Goal: Task Accomplishment & Management: Manage account settings

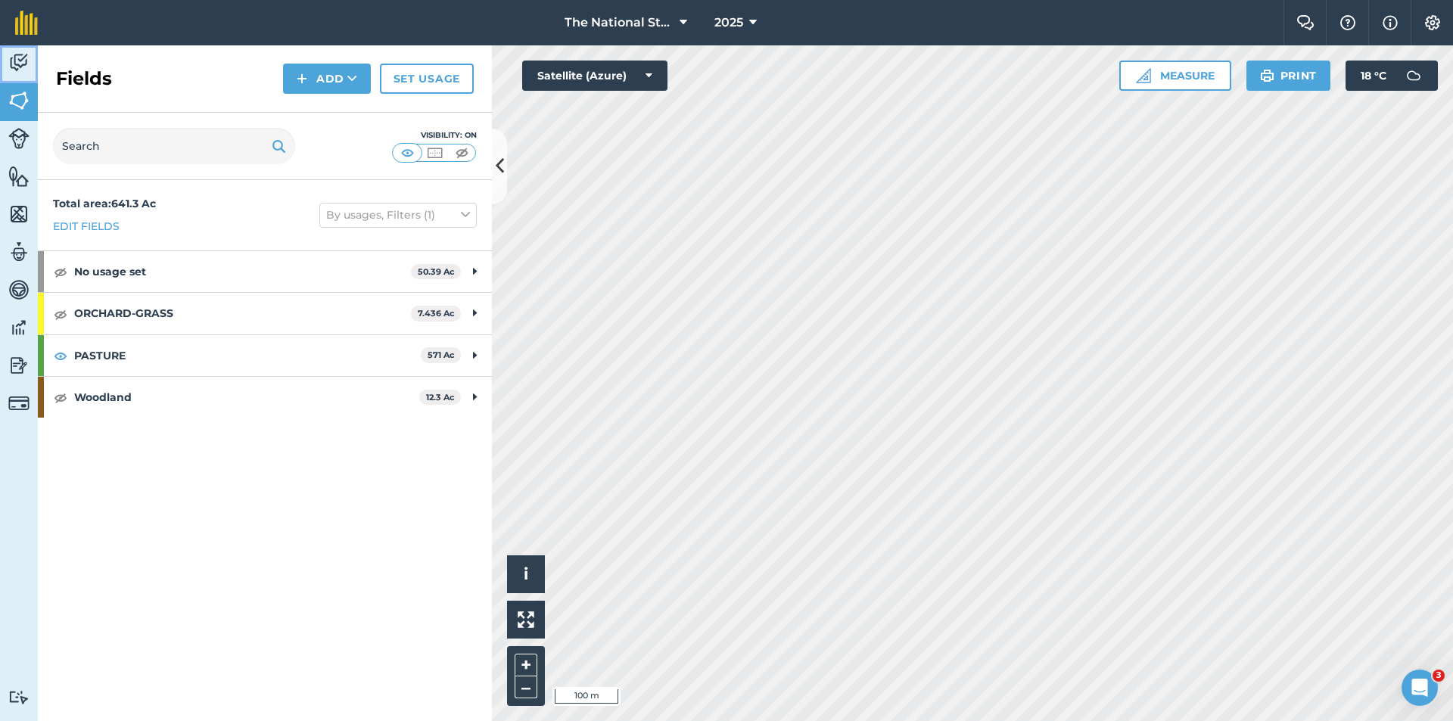
click at [28, 64] on img at bounding box center [18, 62] width 21 height 23
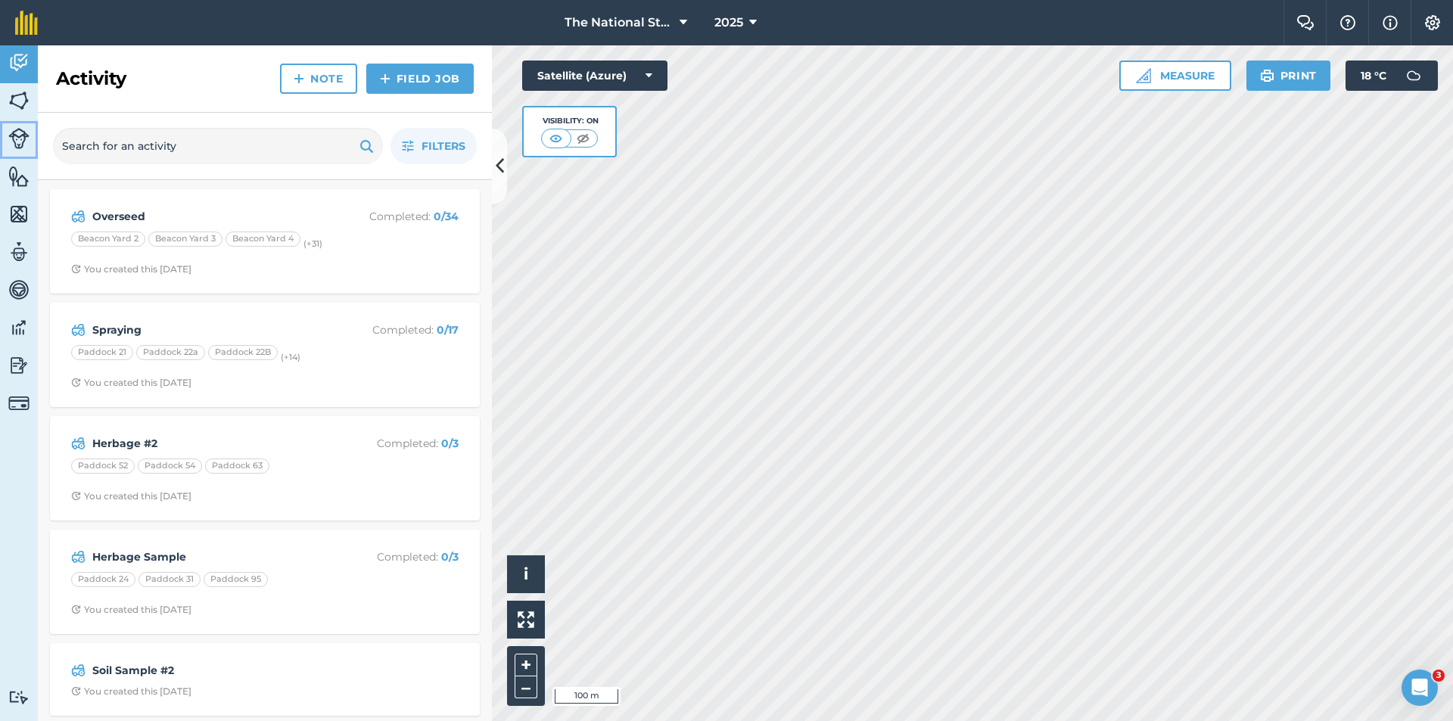
click at [20, 135] on img at bounding box center [18, 138] width 21 height 21
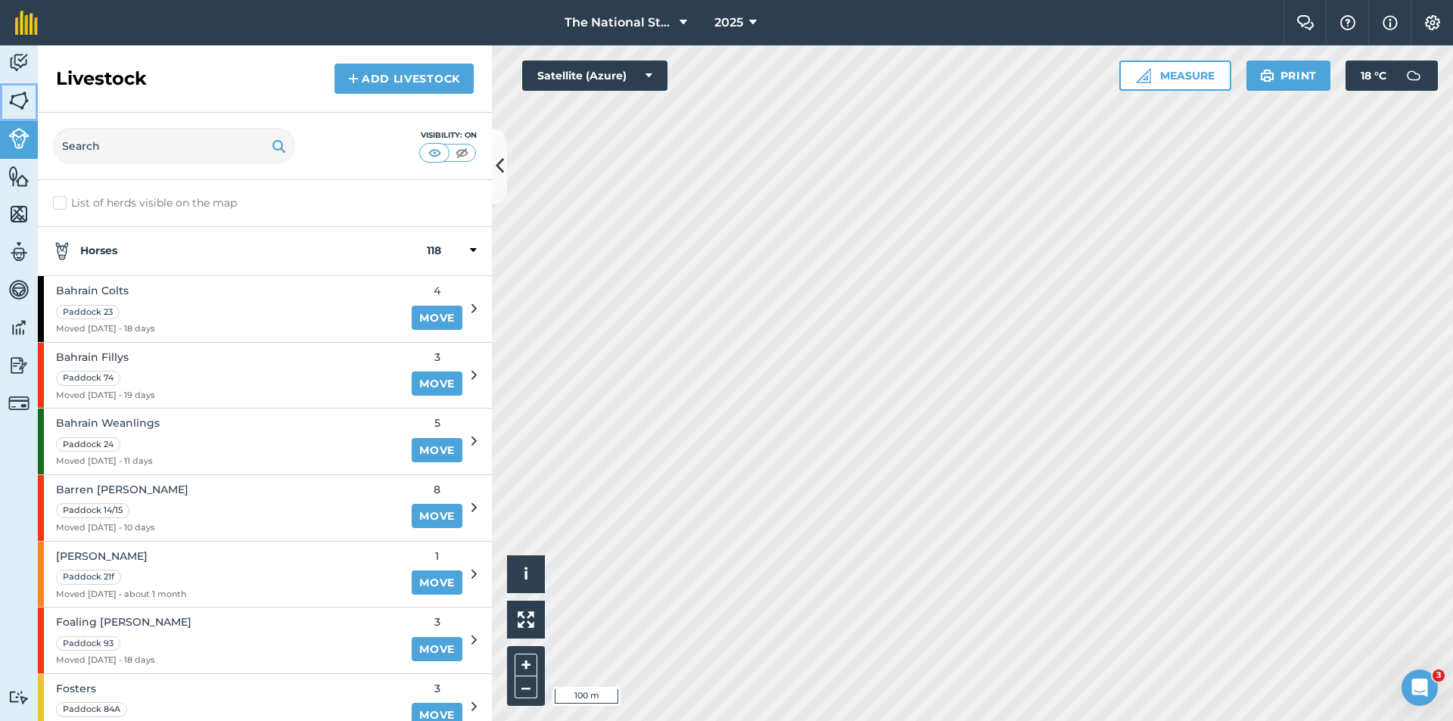
click at [23, 111] on img at bounding box center [18, 100] width 21 height 23
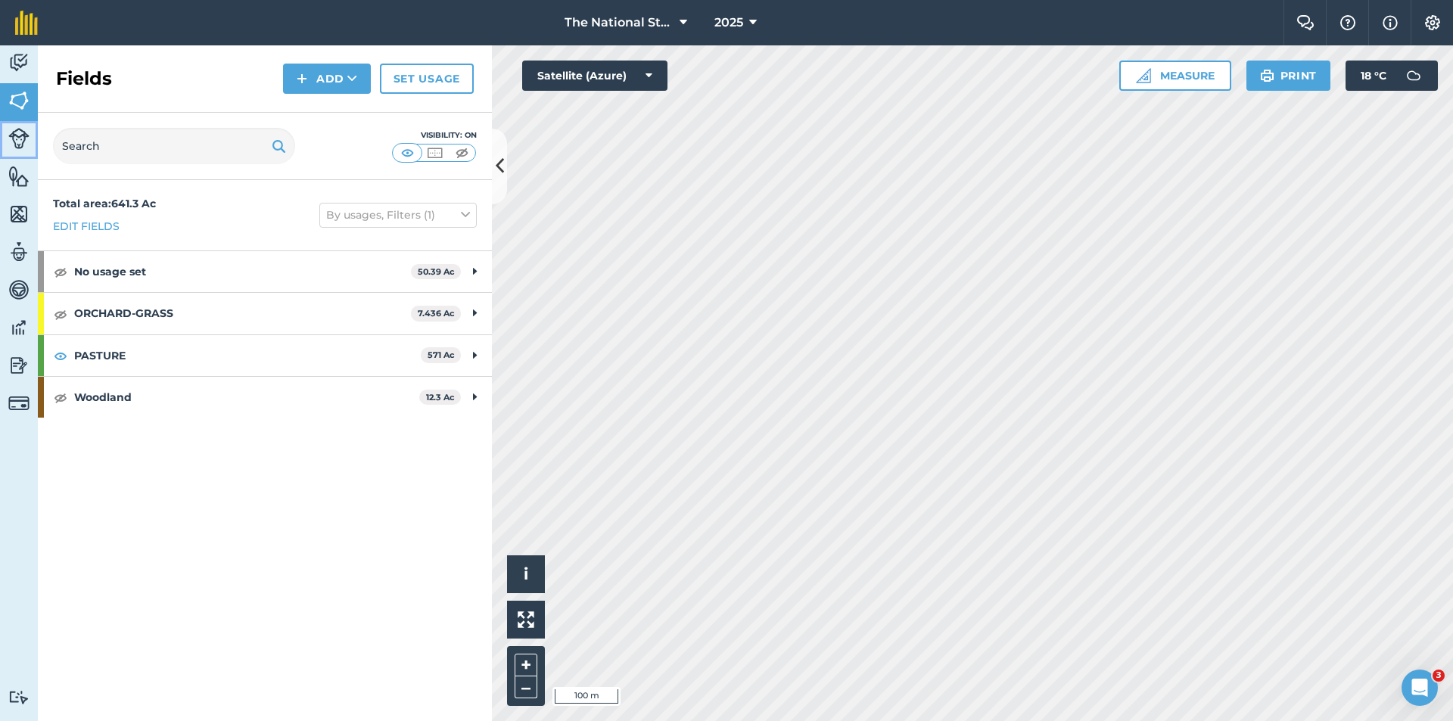
click at [23, 144] on img at bounding box center [18, 138] width 21 height 21
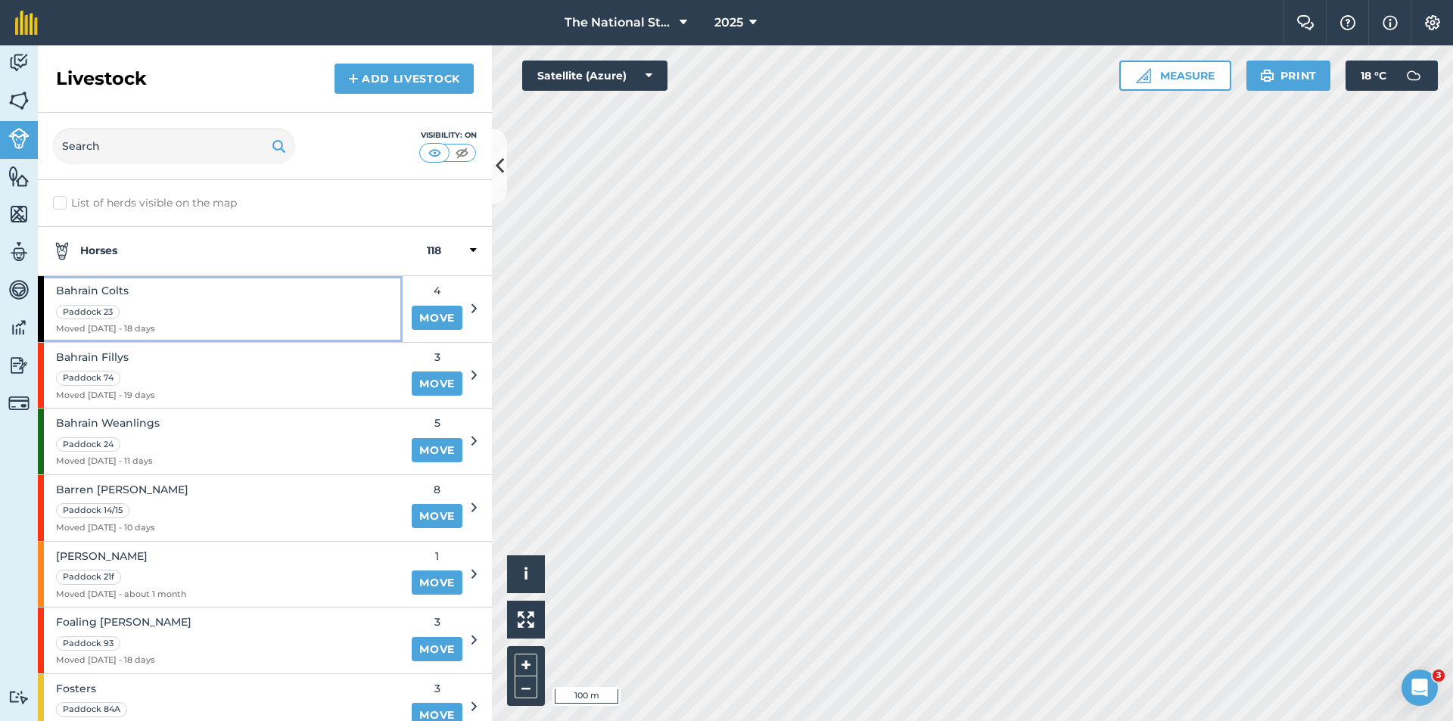
click at [198, 317] on div "Bahrain Colts Paddock 23 Moved [DATE] - 18 days" at bounding box center [220, 309] width 365 height 66
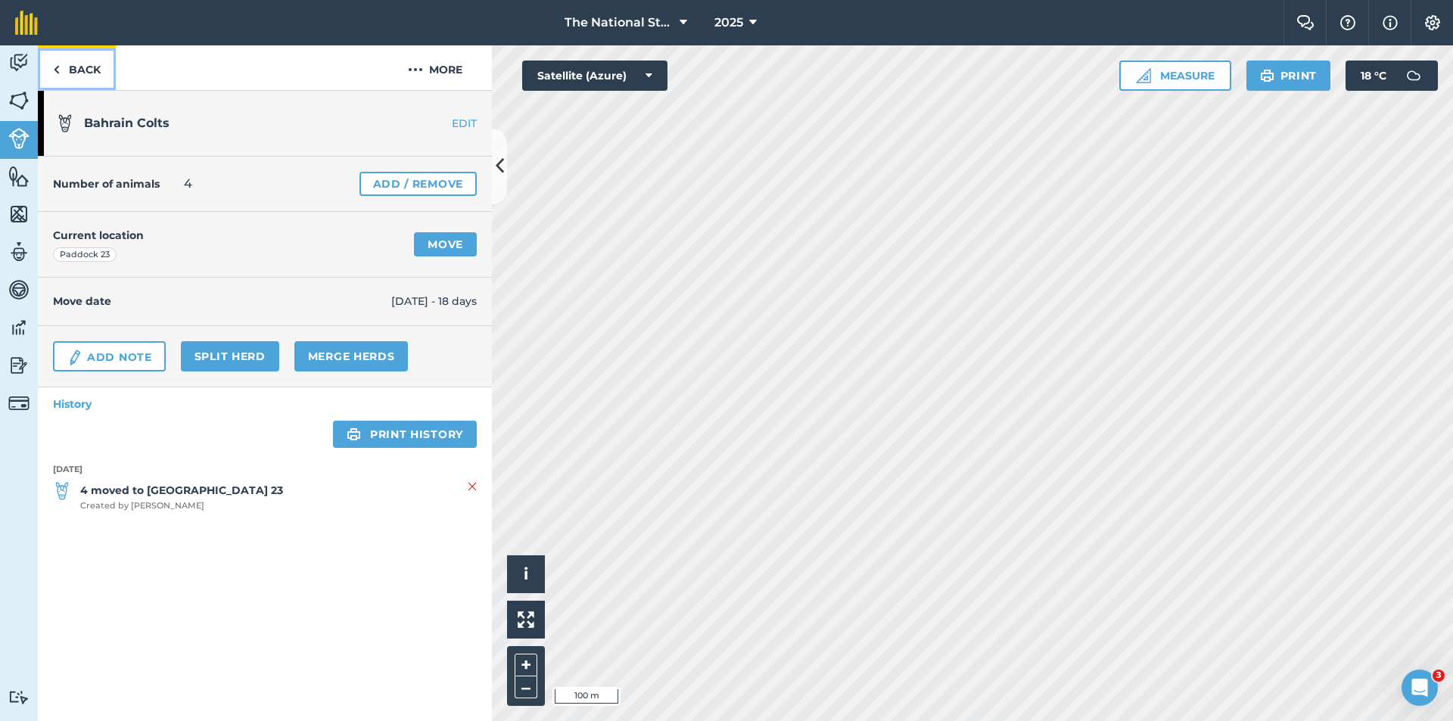
click at [83, 79] on link "Back" at bounding box center [77, 67] width 78 height 45
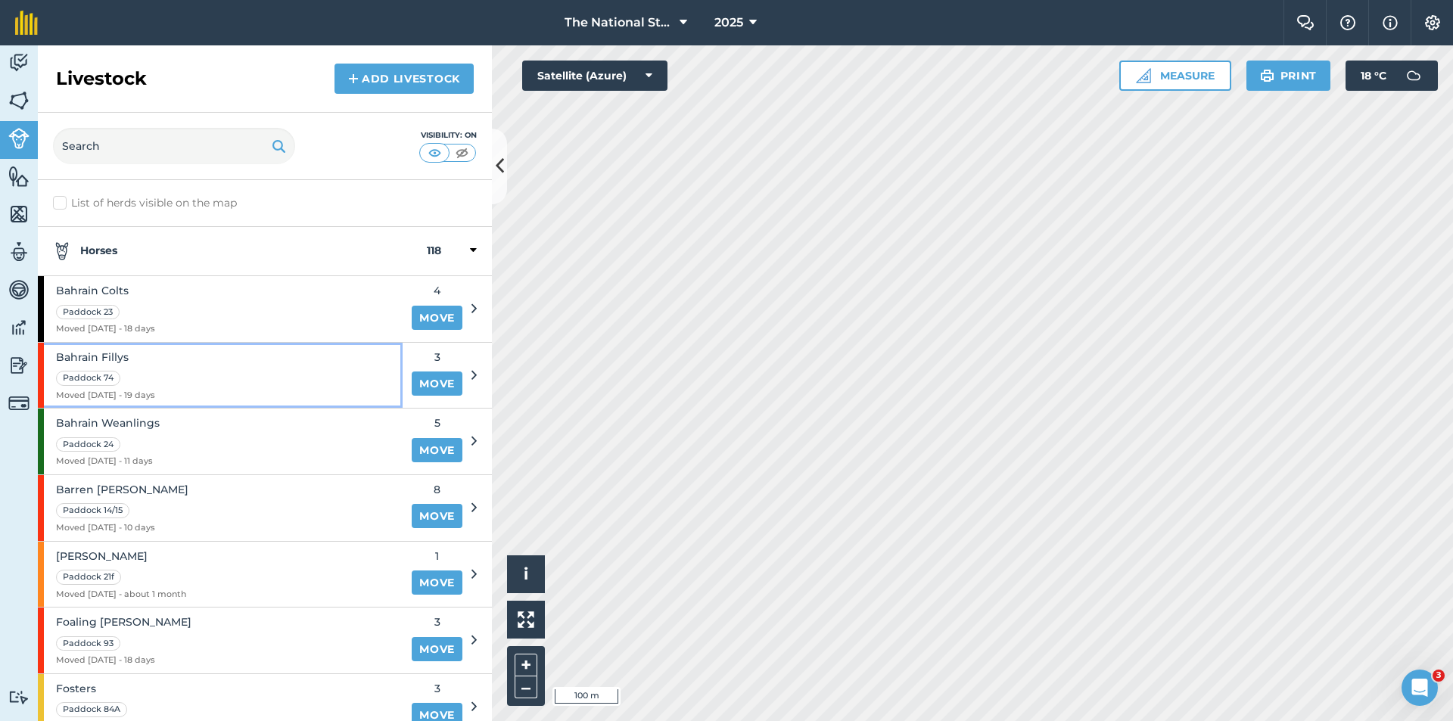
click at [177, 376] on div "Bahrain Fillys Paddock 74 Moved [DATE] - 19 days" at bounding box center [220, 376] width 365 height 66
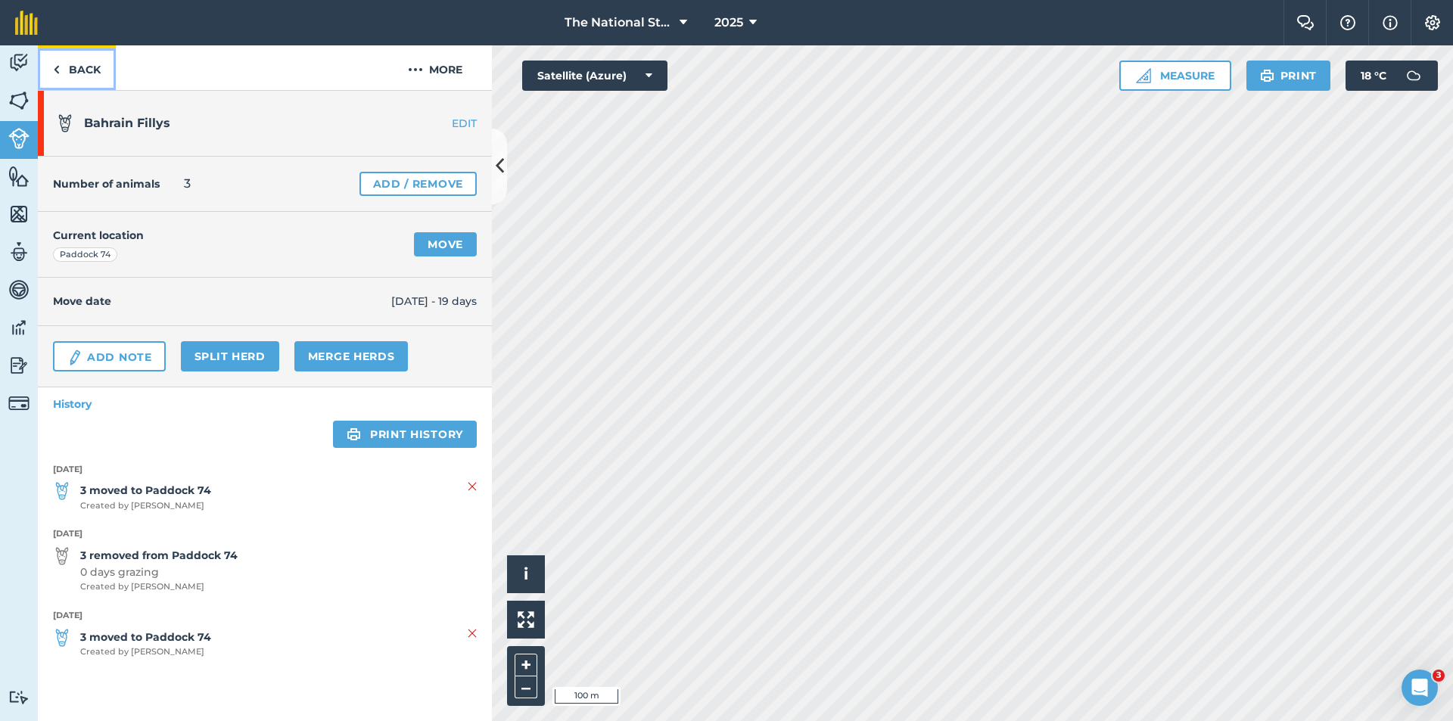
click at [76, 70] on link "Back" at bounding box center [77, 67] width 78 height 45
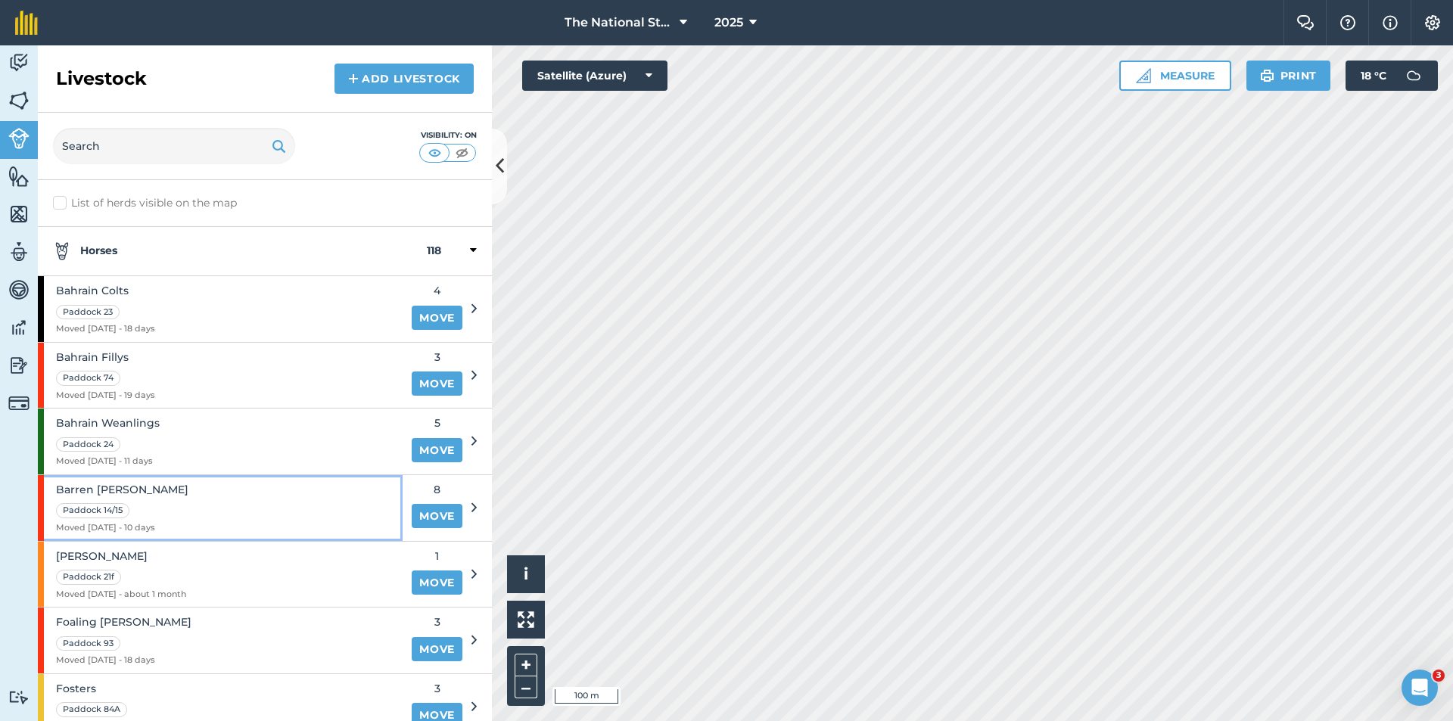
click at [222, 511] on div "Barren [PERSON_NAME] [PERSON_NAME] 14/15 Moved [DATE] - 10 days" at bounding box center [220, 508] width 365 height 66
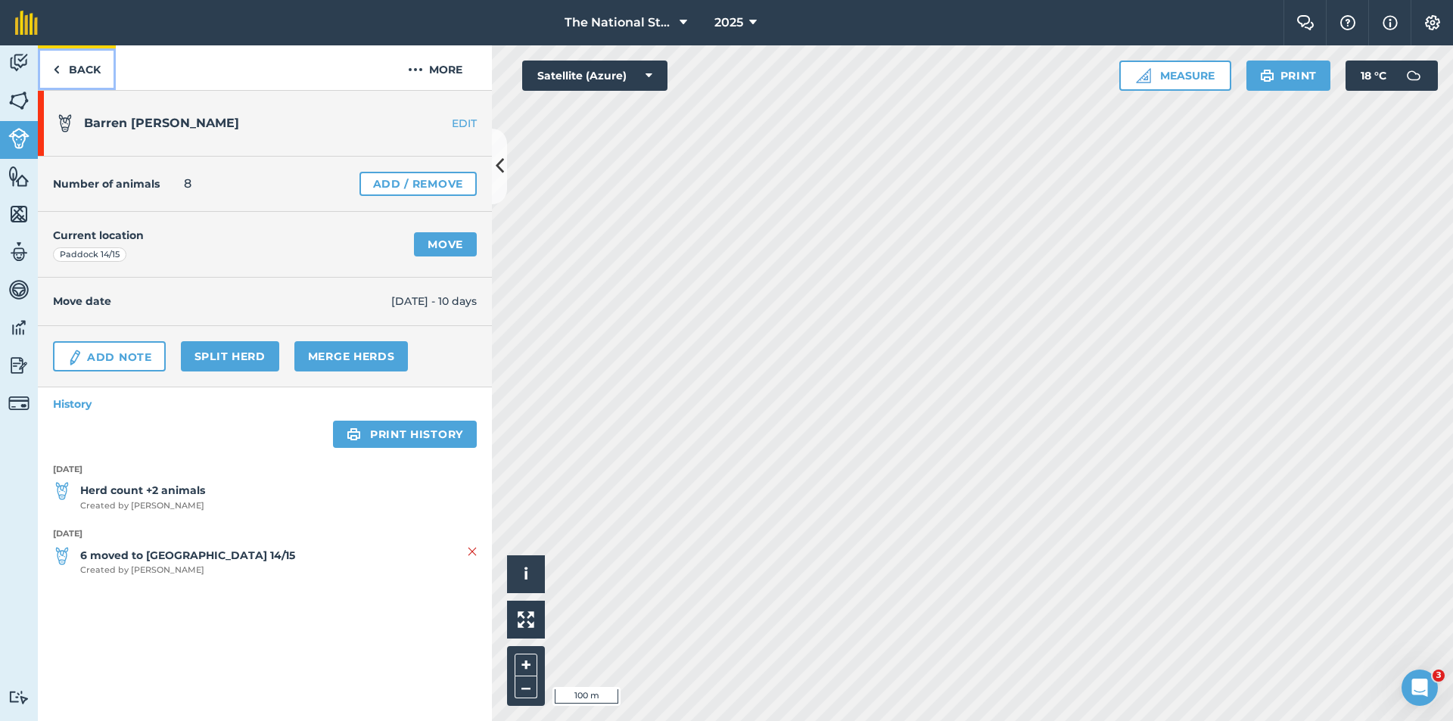
click at [86, 74] on link "Back" at bounding box center [77, 67] width 78 height 45
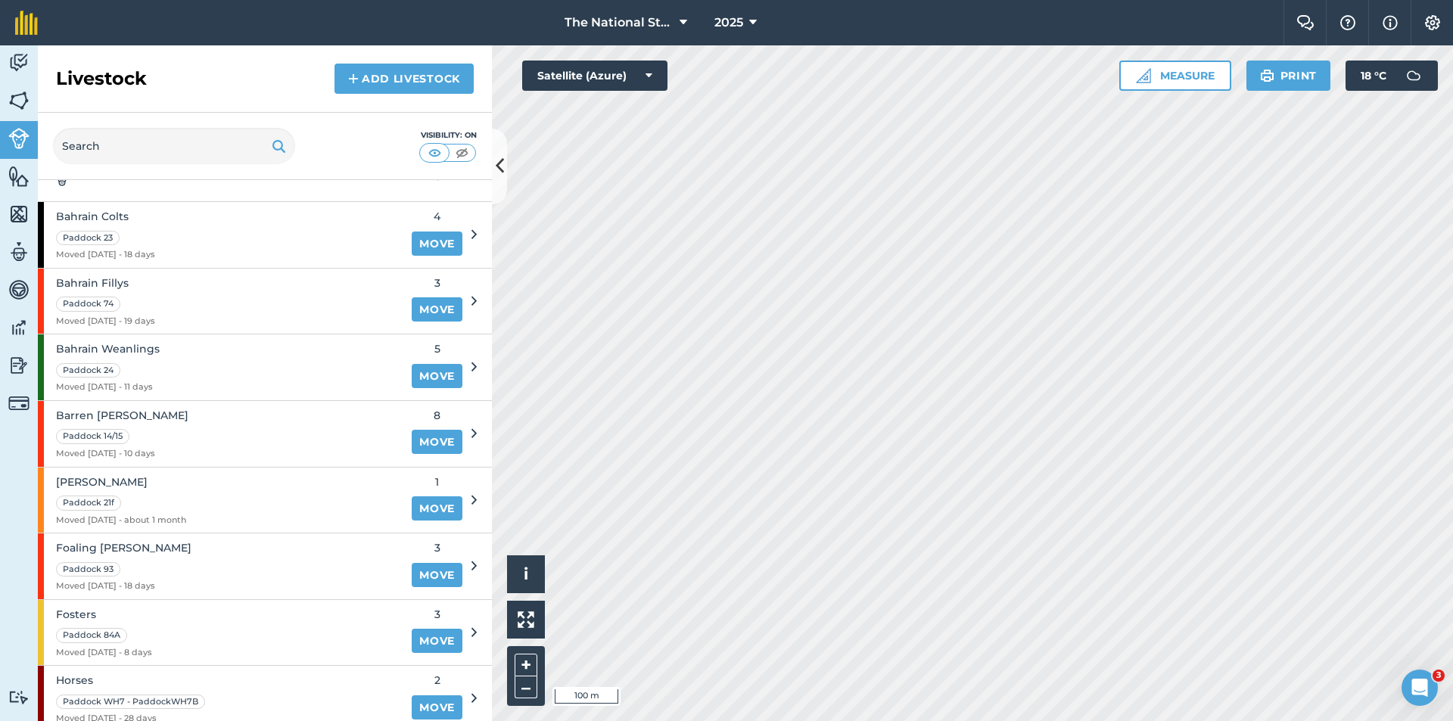
scroll to position [227, 0]
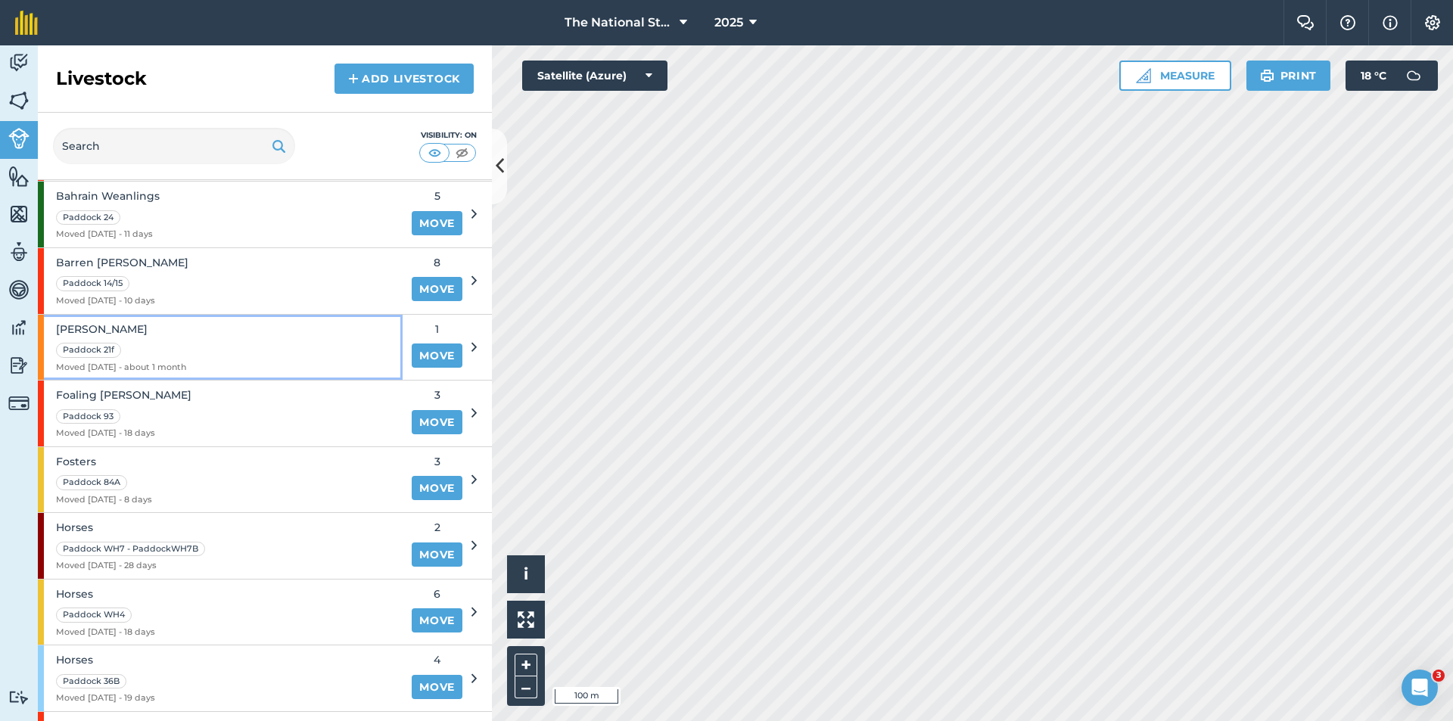
click at [196, 337] on div "[PERSON_NAME] 21f Moved [DATE] - about 1 month" at bounding box center [220, 348] width 365 height 66
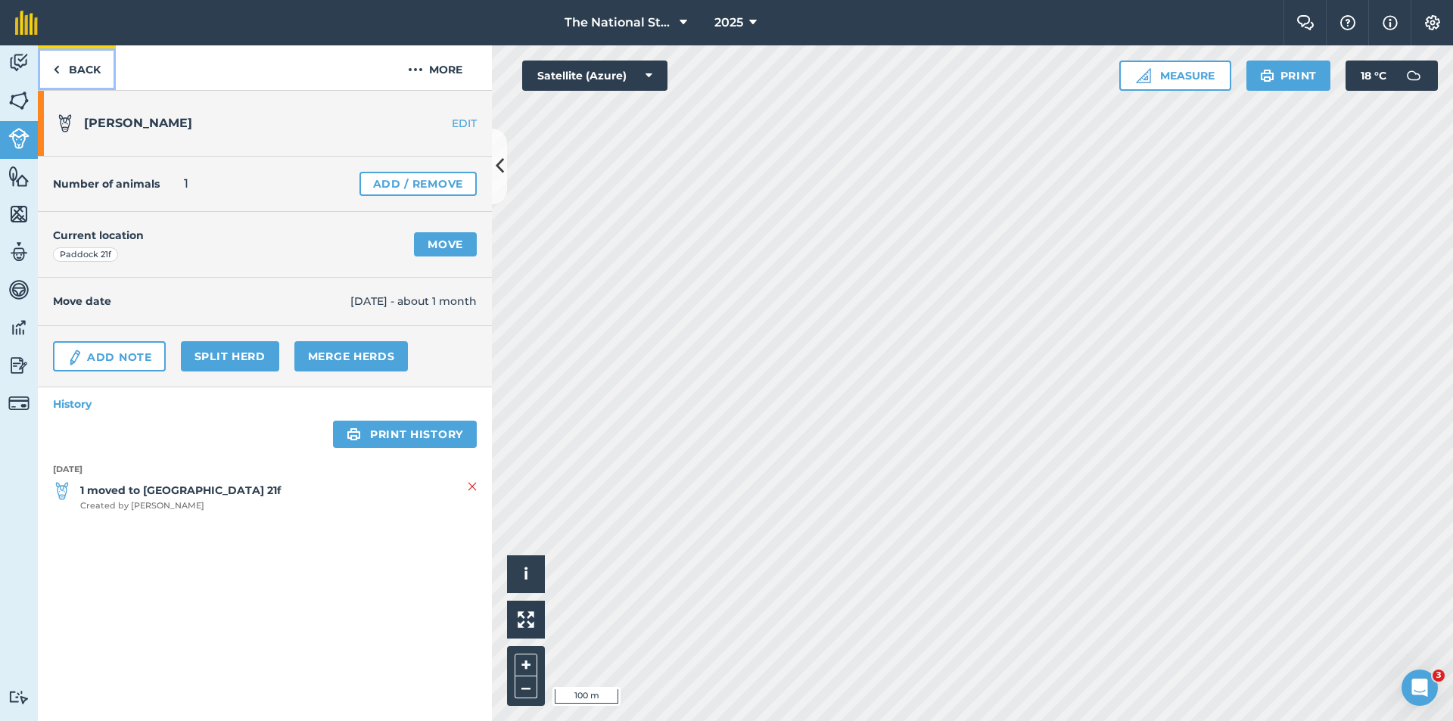
click at [95, 83] on link "Back" at bounding box center [77, 67] width 78 height 45
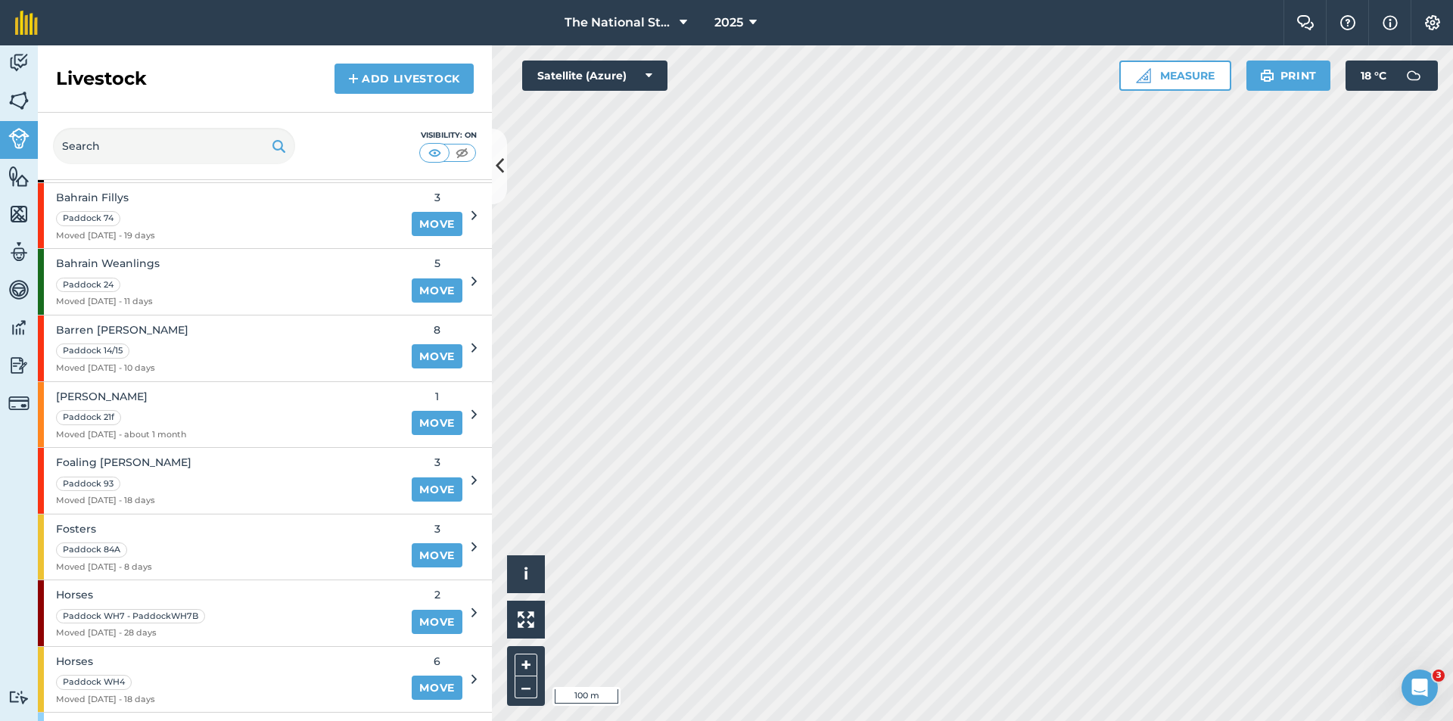
scroll to position [251, 0]
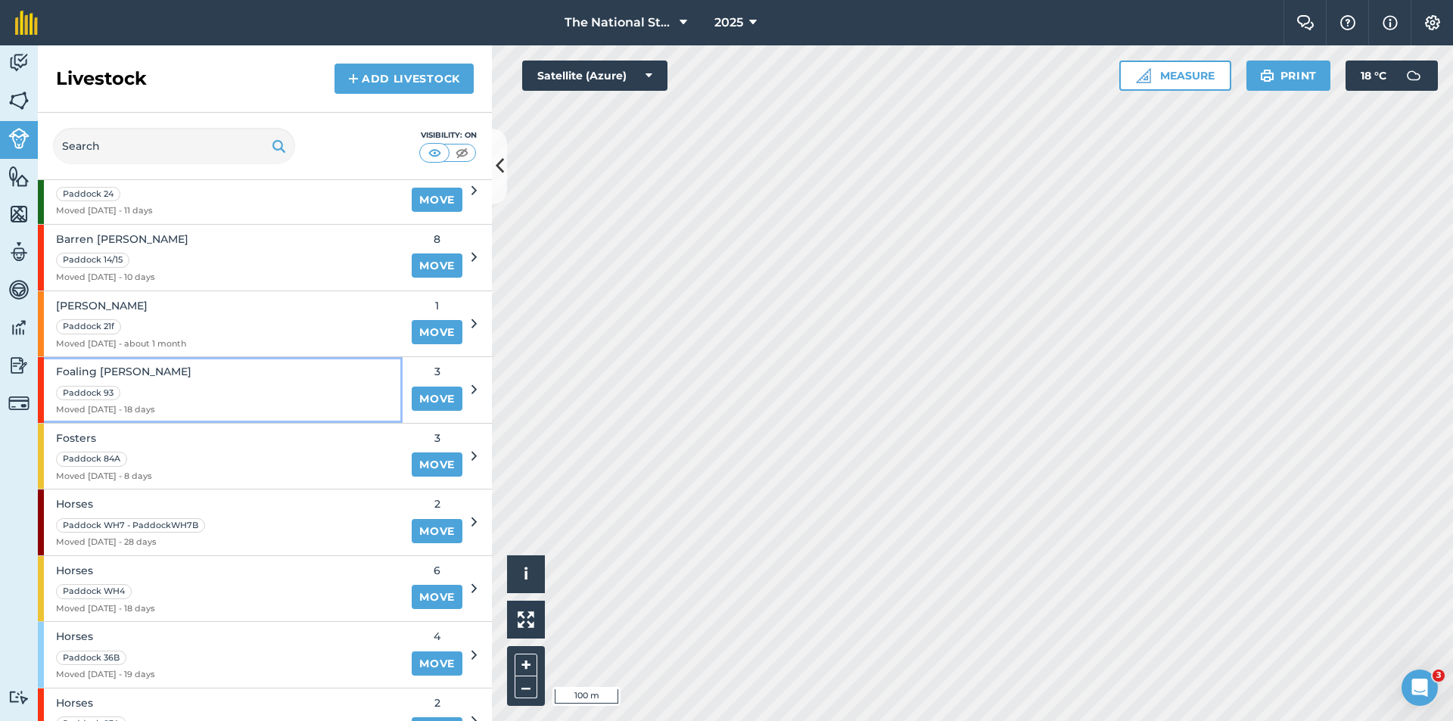
click at [204, 399] on div "Foaling [PERSON_NAME] [PERSON_NAME] 93 Moved [DATE] - 18 days" at bounding box center [220, 390] width 365 height 66
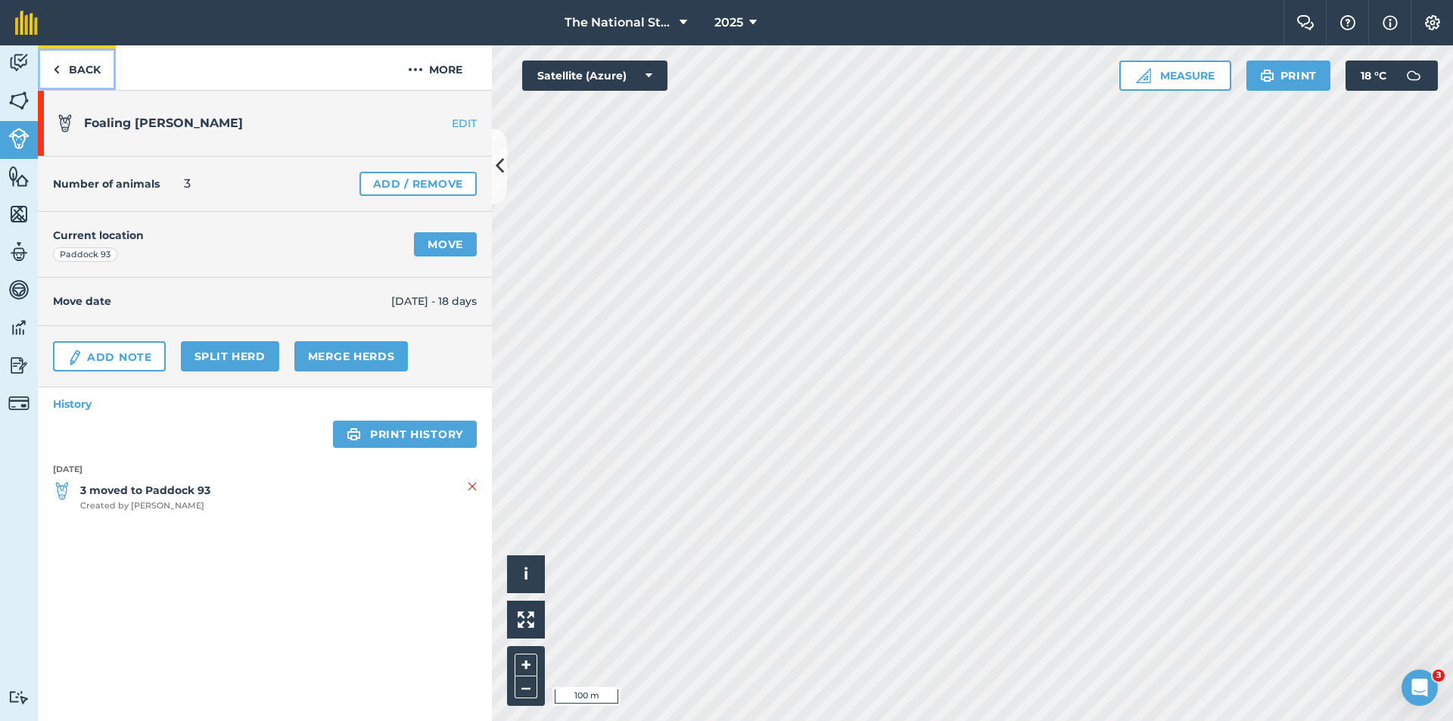
click at [68, 70] on link "Back" at bounding box center [77, 67] width 78 height 45
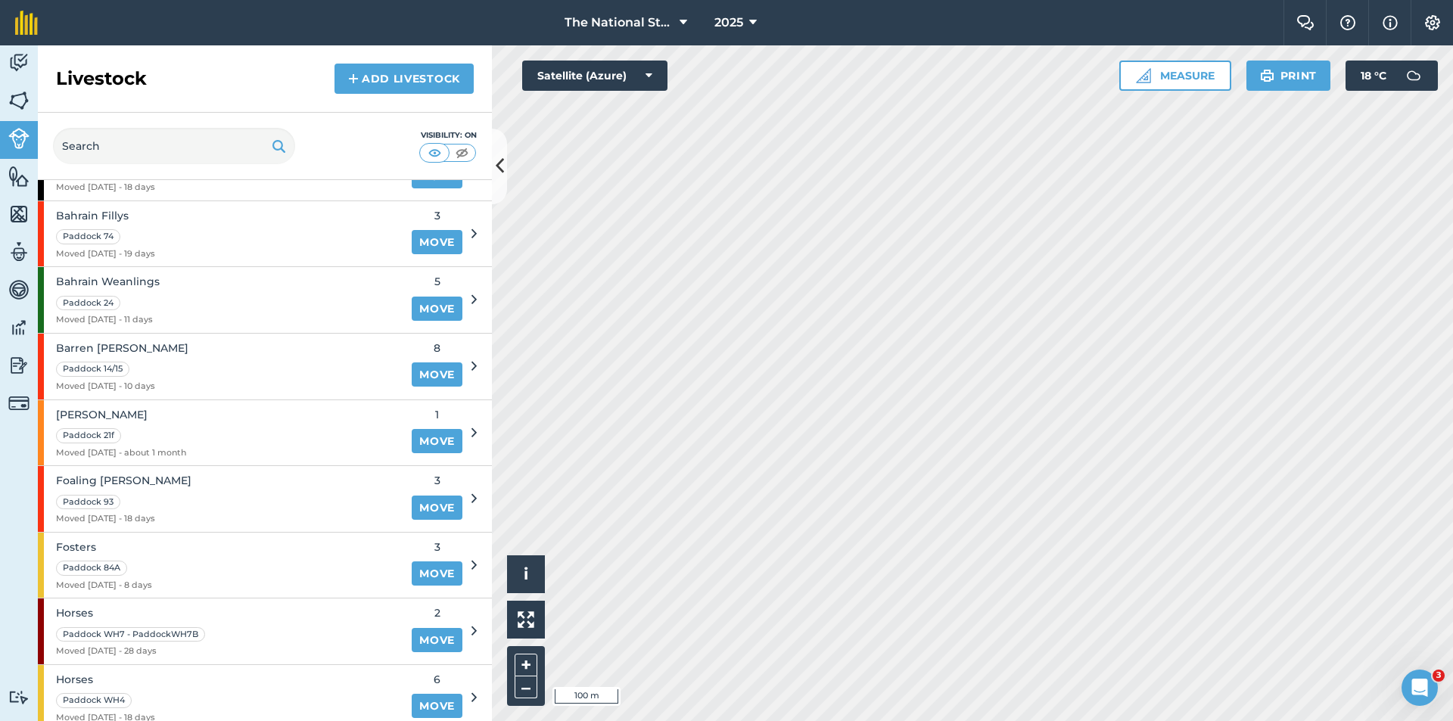
scroll to position [378, 0]
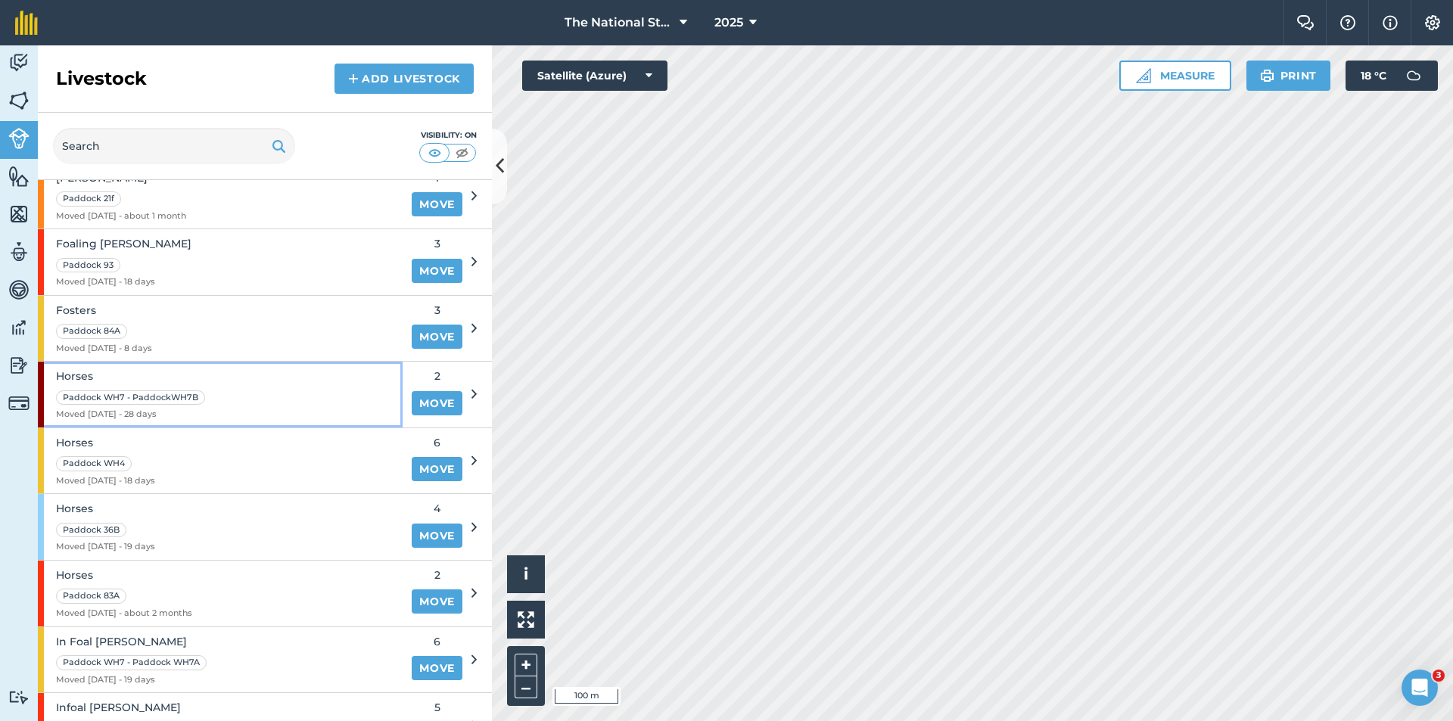
click at [195, 378] on span "Horses" at bounding box center [132, 376] width 152 height 17
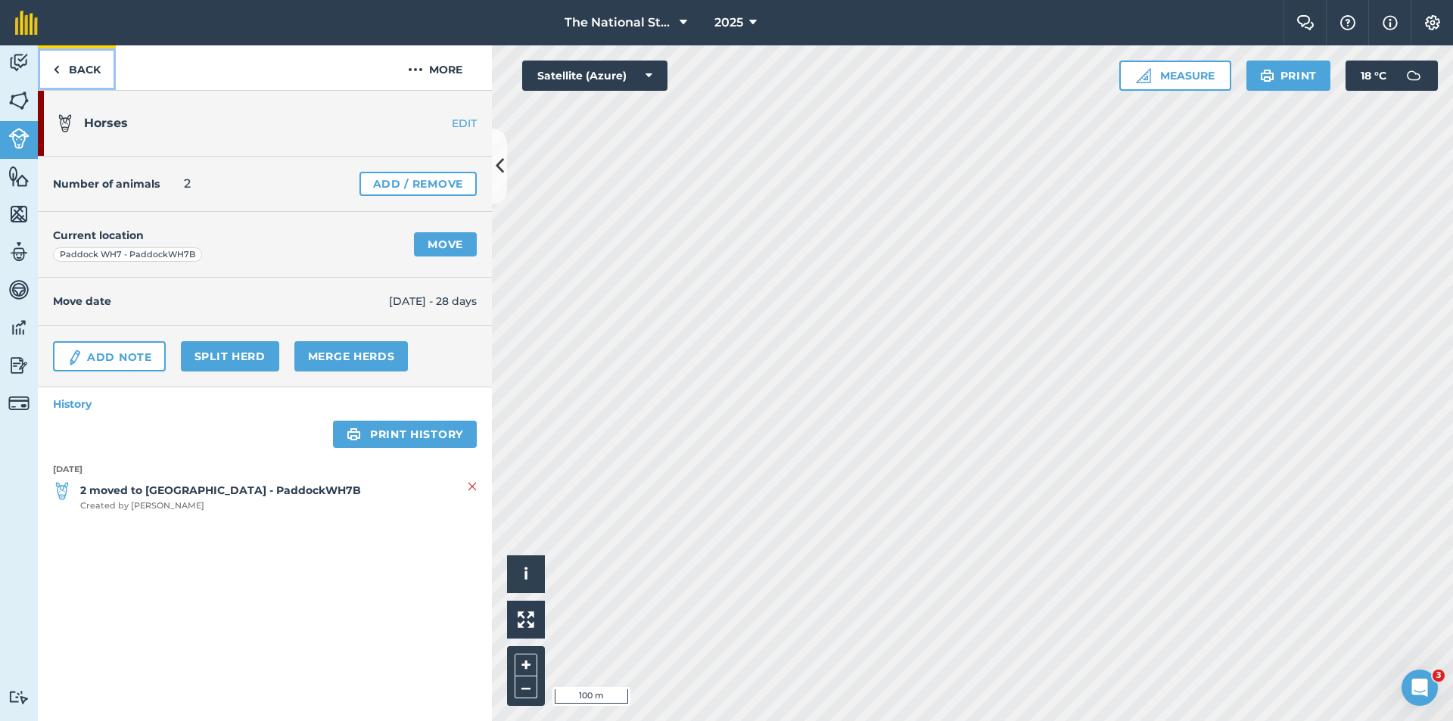
click at [64, 67] on link "Back" at bounding box center [77, 67] width 78 height 45
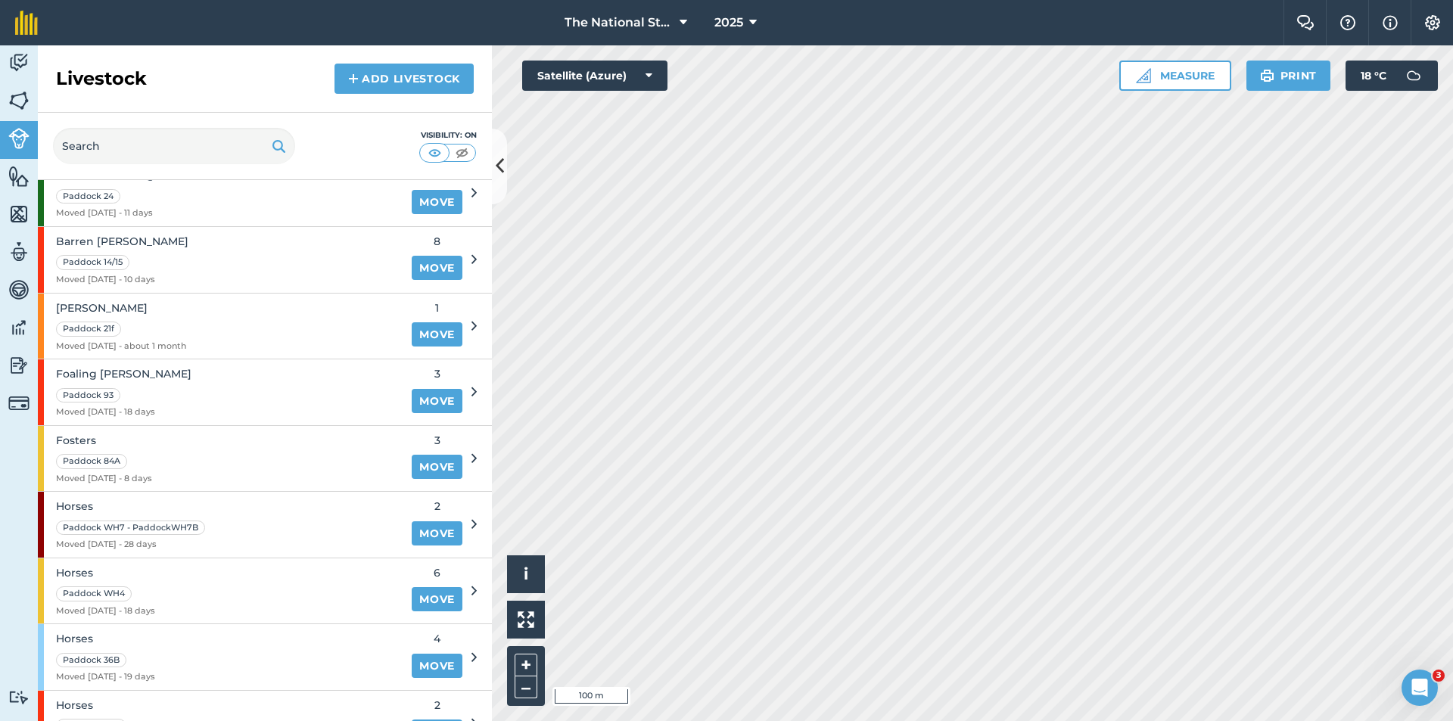
scroll to position [454, 0]
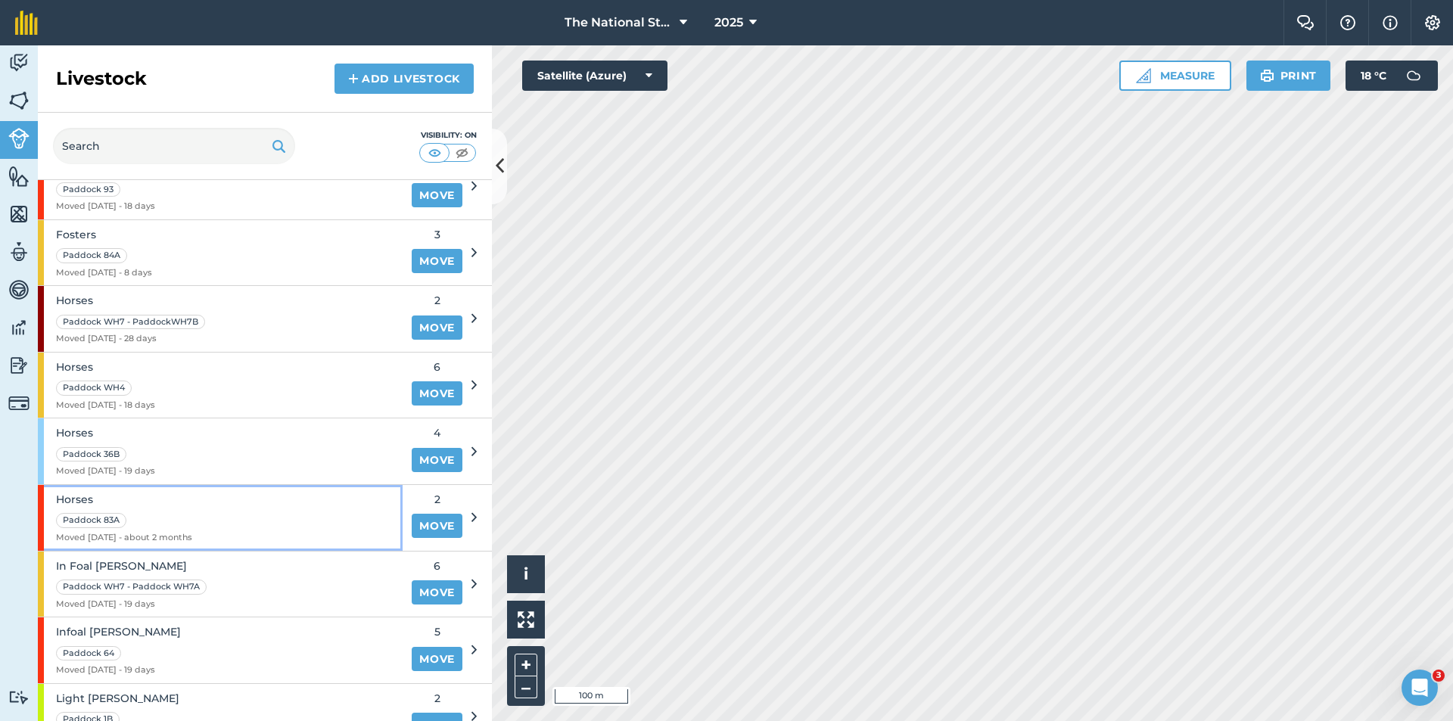
click at [227, 514] on div "Horses Paddock 83A Moved [DATE] - about 2 months" at bounding box center [220, 518] width 365 height 66
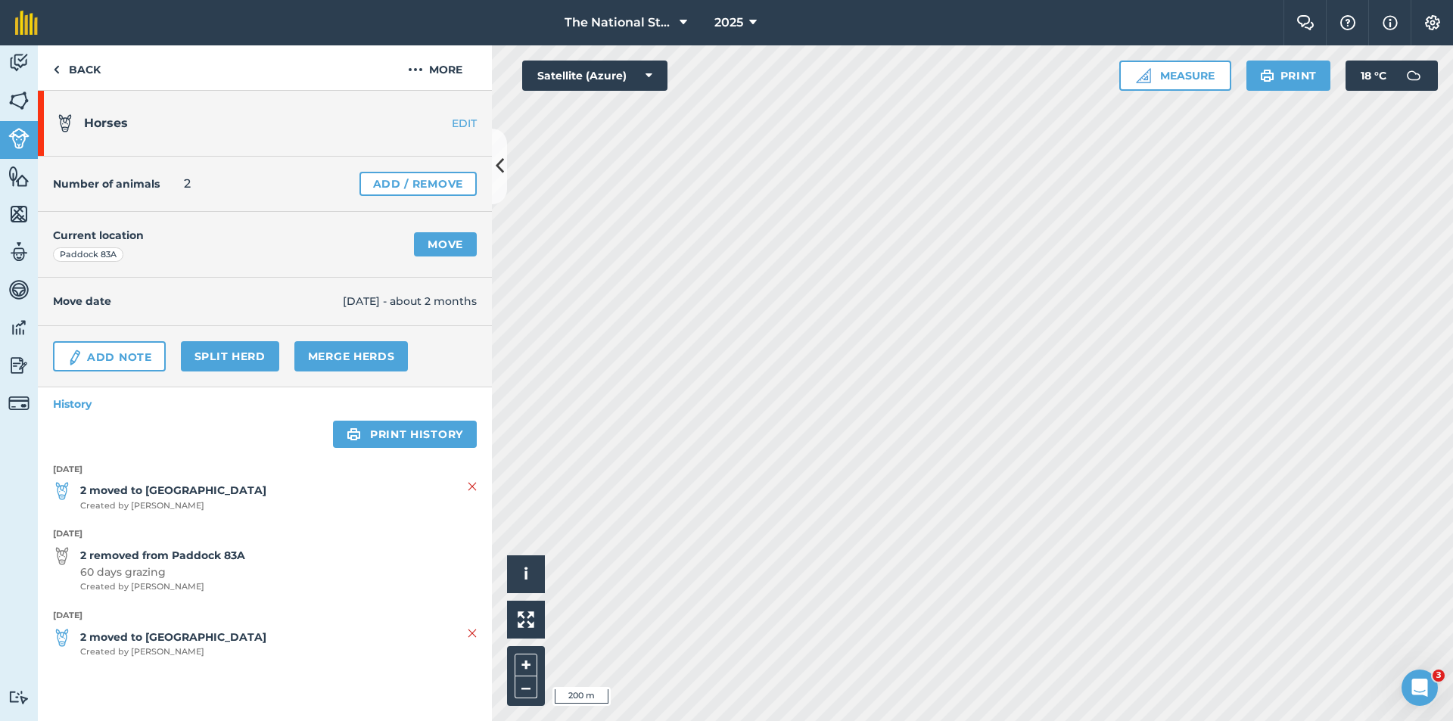
click at [1452, 314] on html "The National Stud 2025 Farm Chat Help Info Settings The National Stud - 2025 Re…" at bounding box center [726, 360] width 1453 height 721
click at [68, 82] on link "Back" at bounding box center [77, 67] width 78 height 45
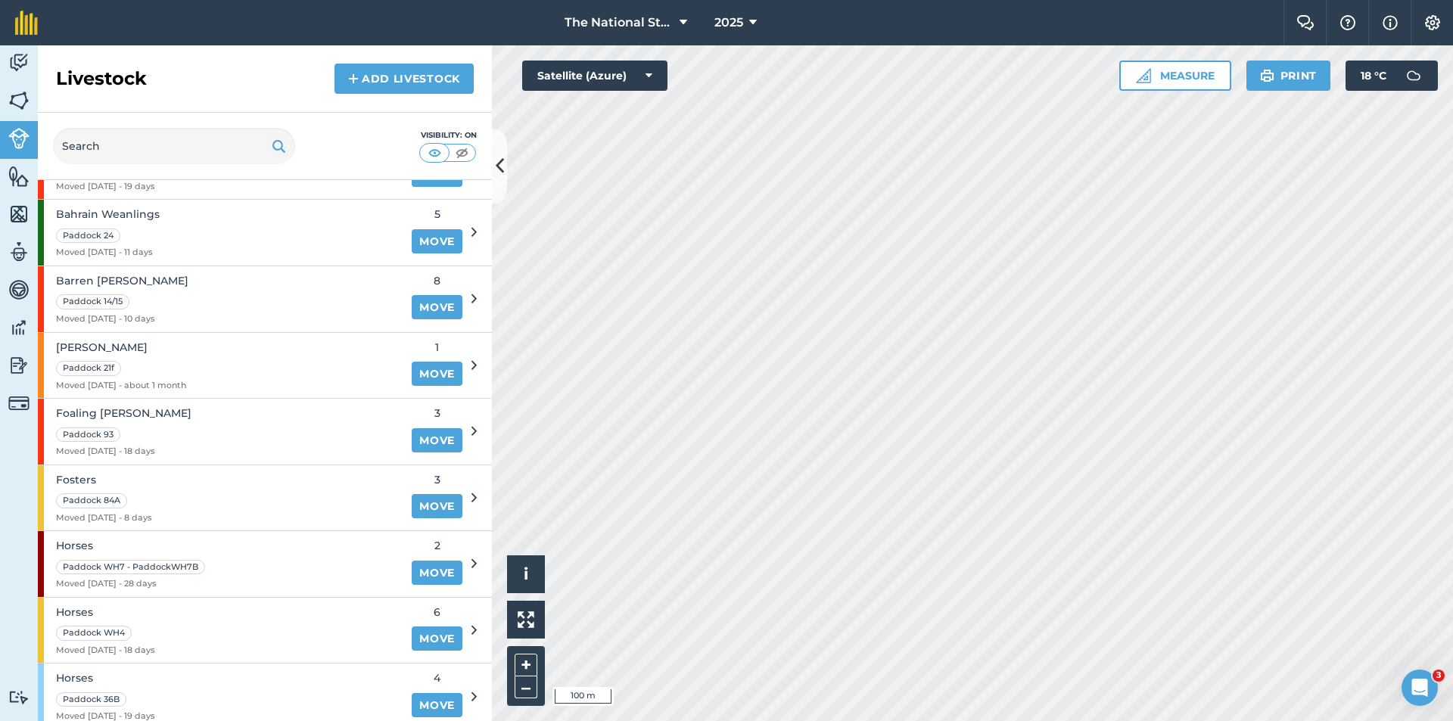
scroll to position [530, 0]
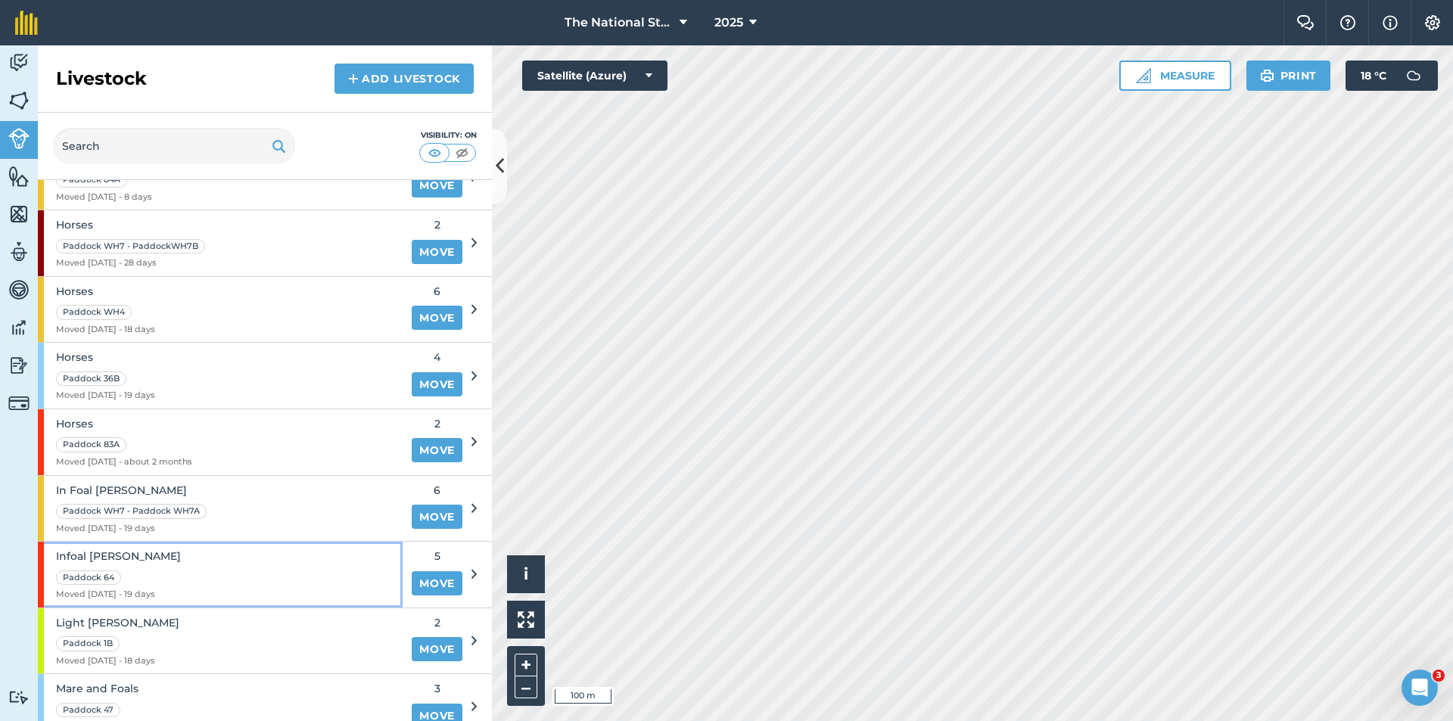
click at [182, 568] on div "Infoal [PERSON_NAME] [PERSON_NAME] 64 Moved [DATE] - 19 days" at bounding box center [220, 575] width 365 height 66
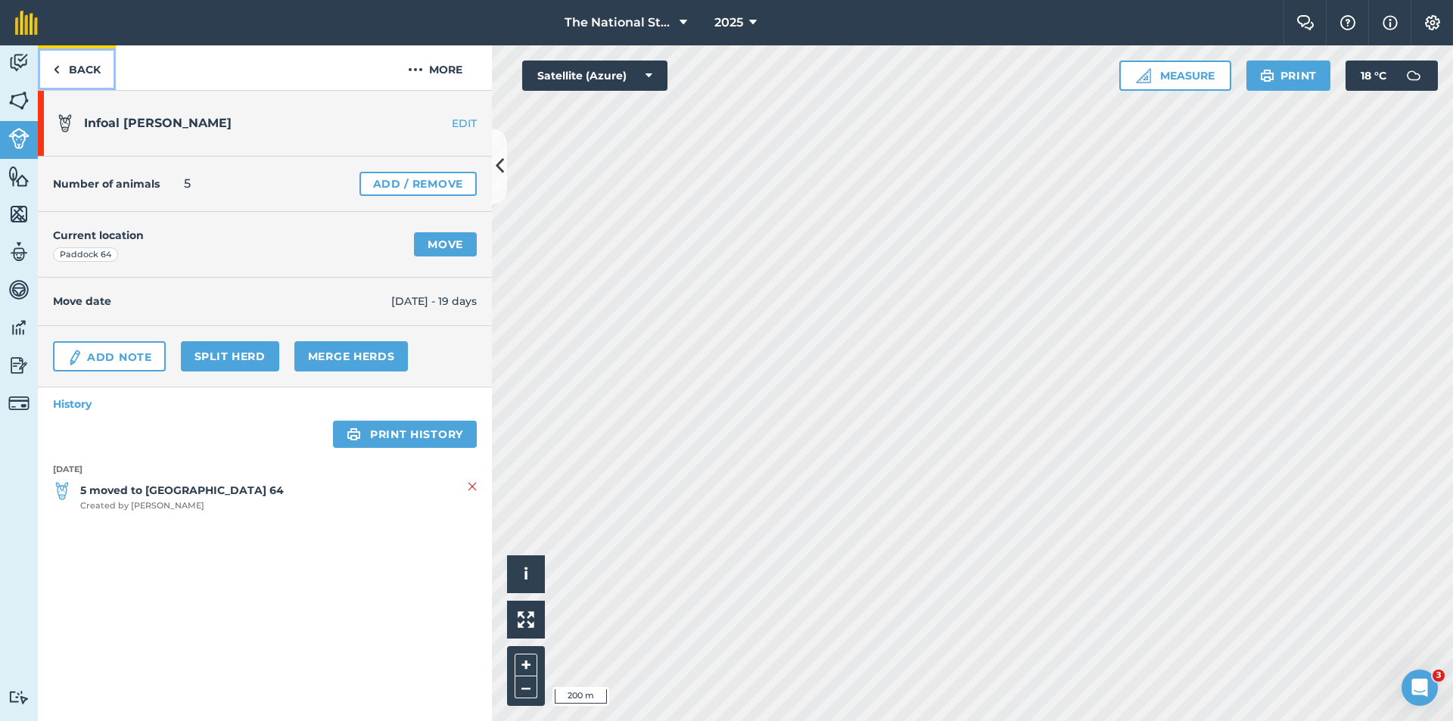
click at [64, 71] on link "Back" at bounding box center [77, 67] width 78 height 45
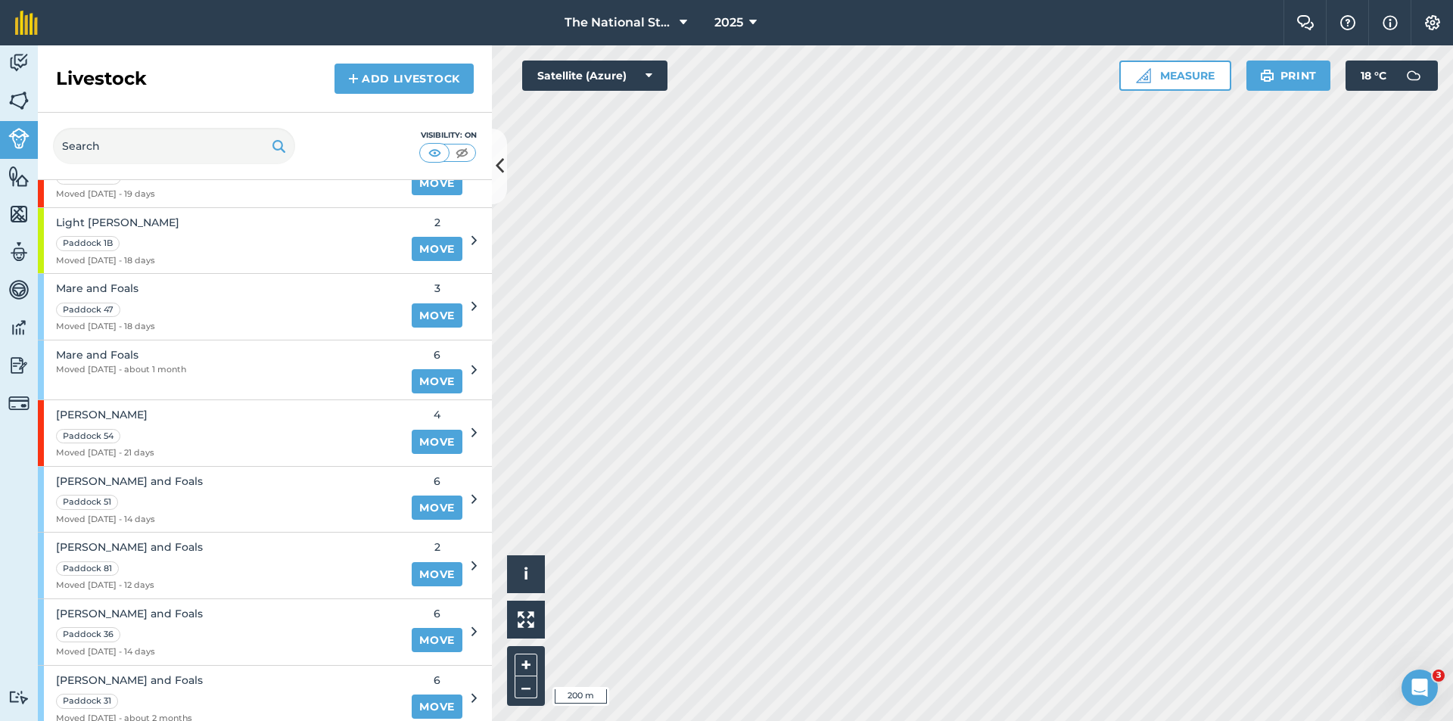
scroll to position [984, 0]
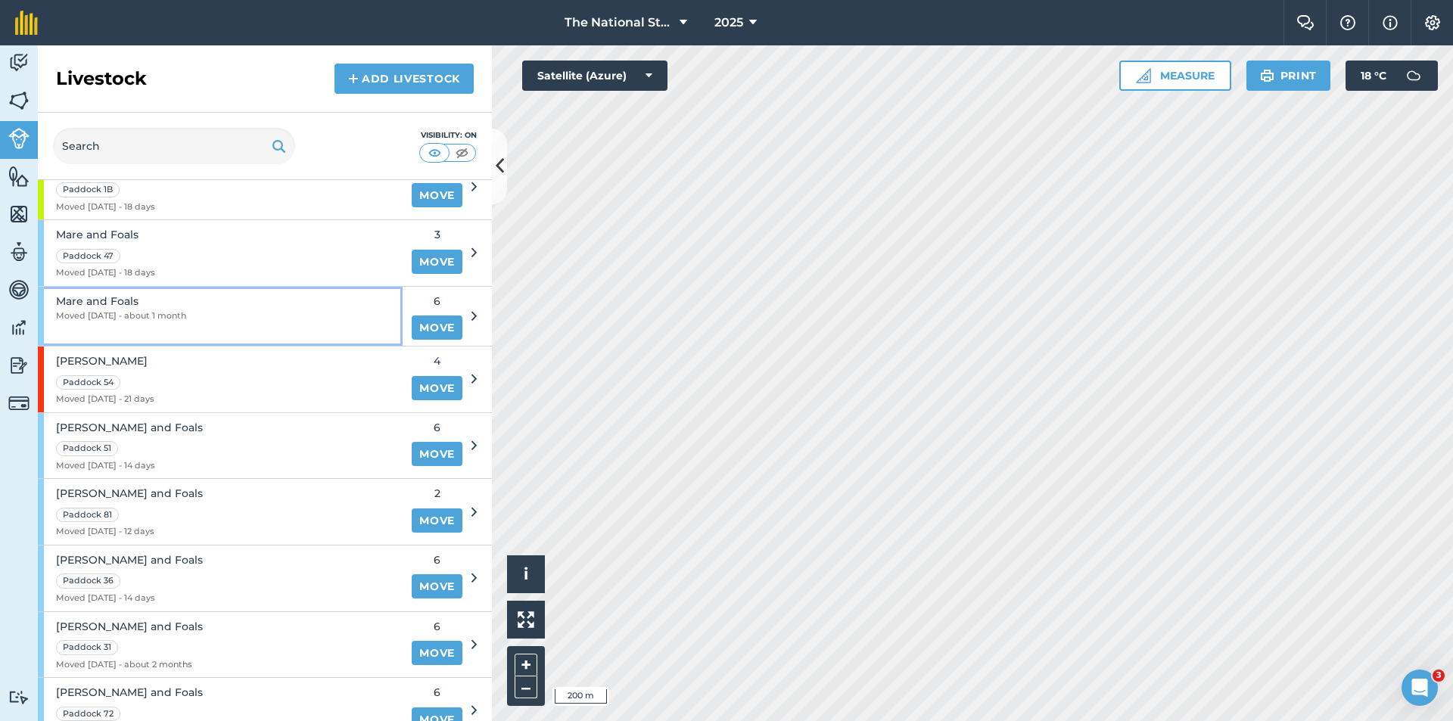
click at [199, 320] on div "Mare and Foals Moved [DATE] - about 1 month" at bounding box center [220, 316] width 365 height 59
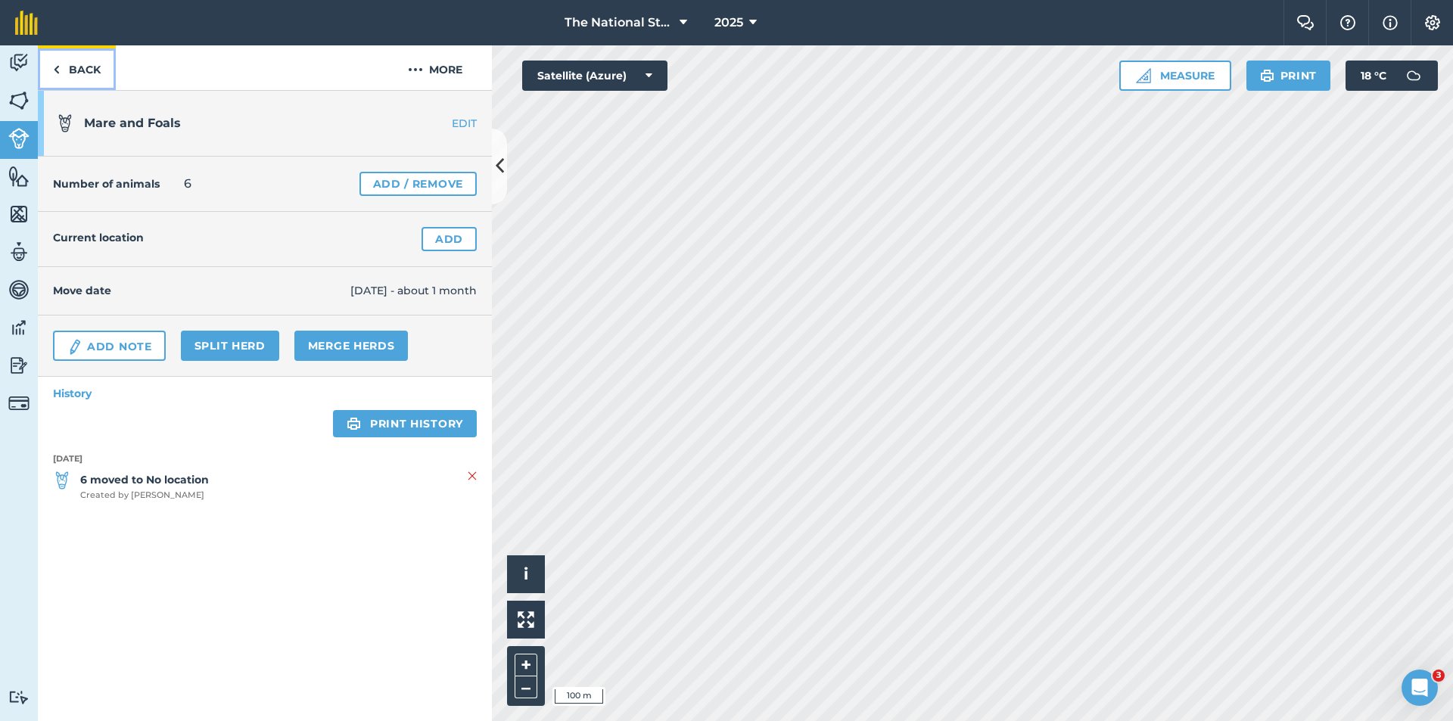
click at [83, 63] on link "Back" at bounding box center [77, 67] width 78 height 45
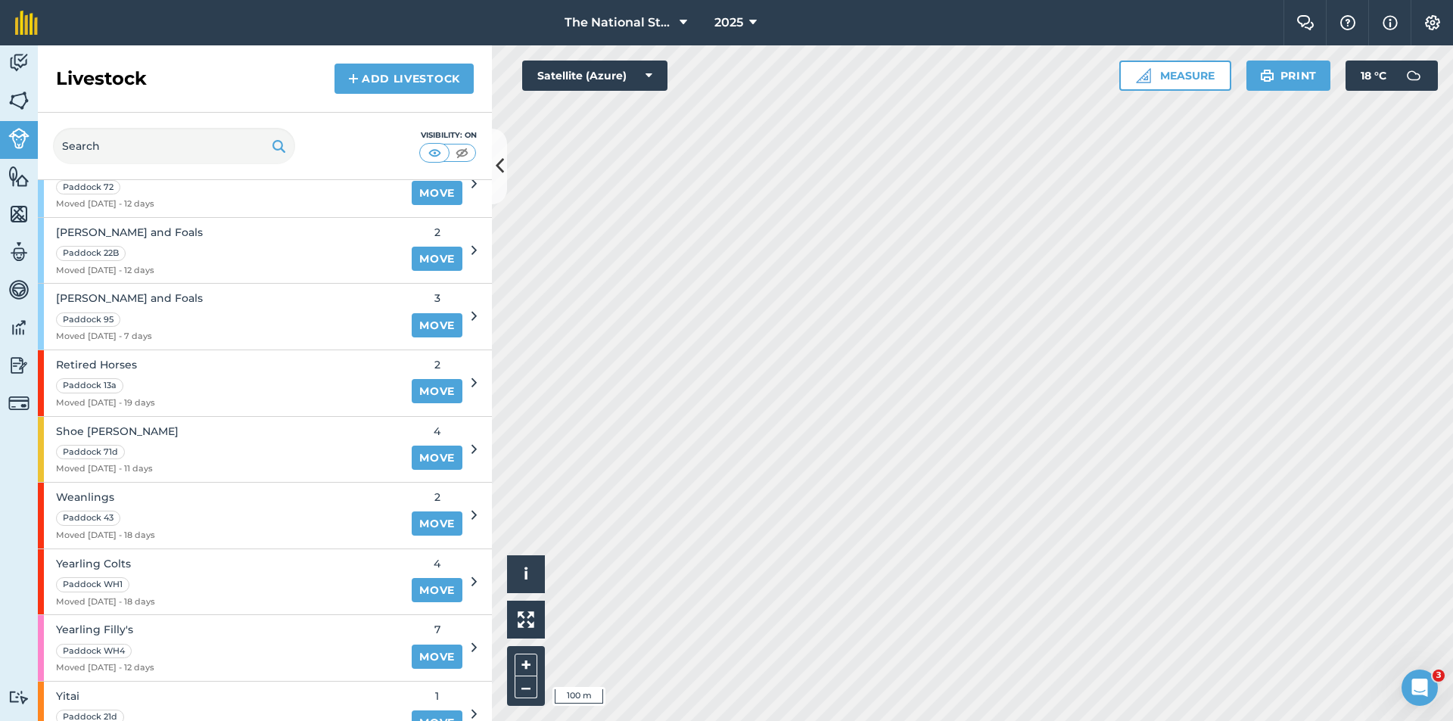
scroll to position [1537, 0]
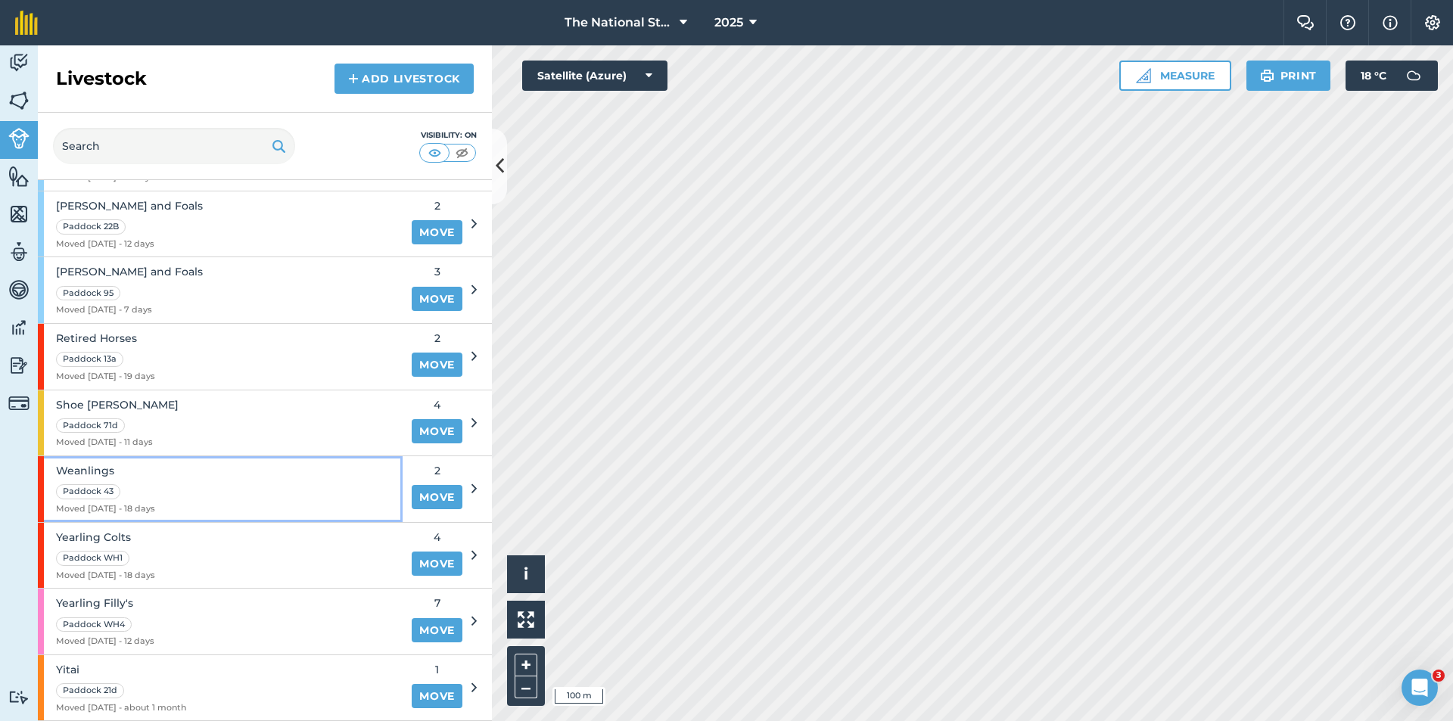
click at [207, 482] on div "Weanlings Paddock 43 Moved [DATE] - 18 days" at bounding box center [220, 489] width 365 height 66
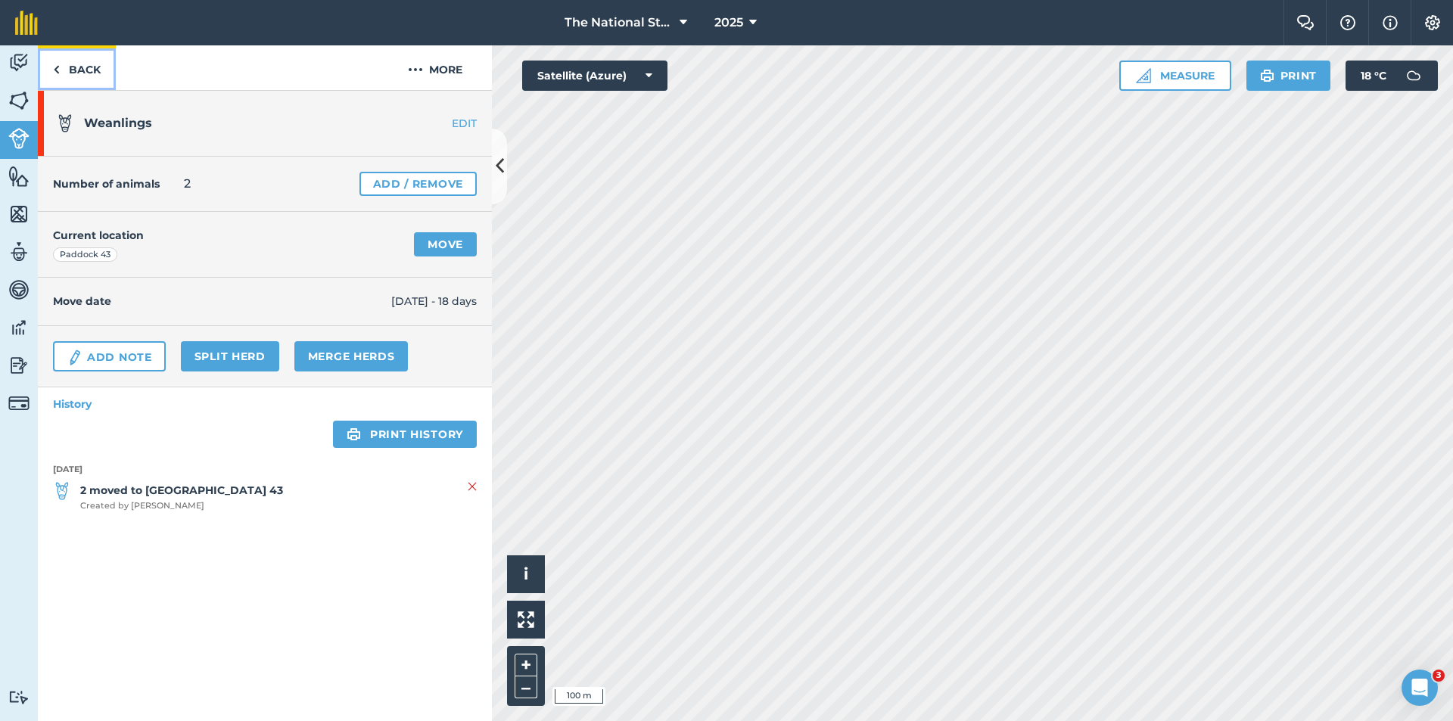
click at [72, 66] on link "Back" at bounding box center [77, 67] width 78 height 45
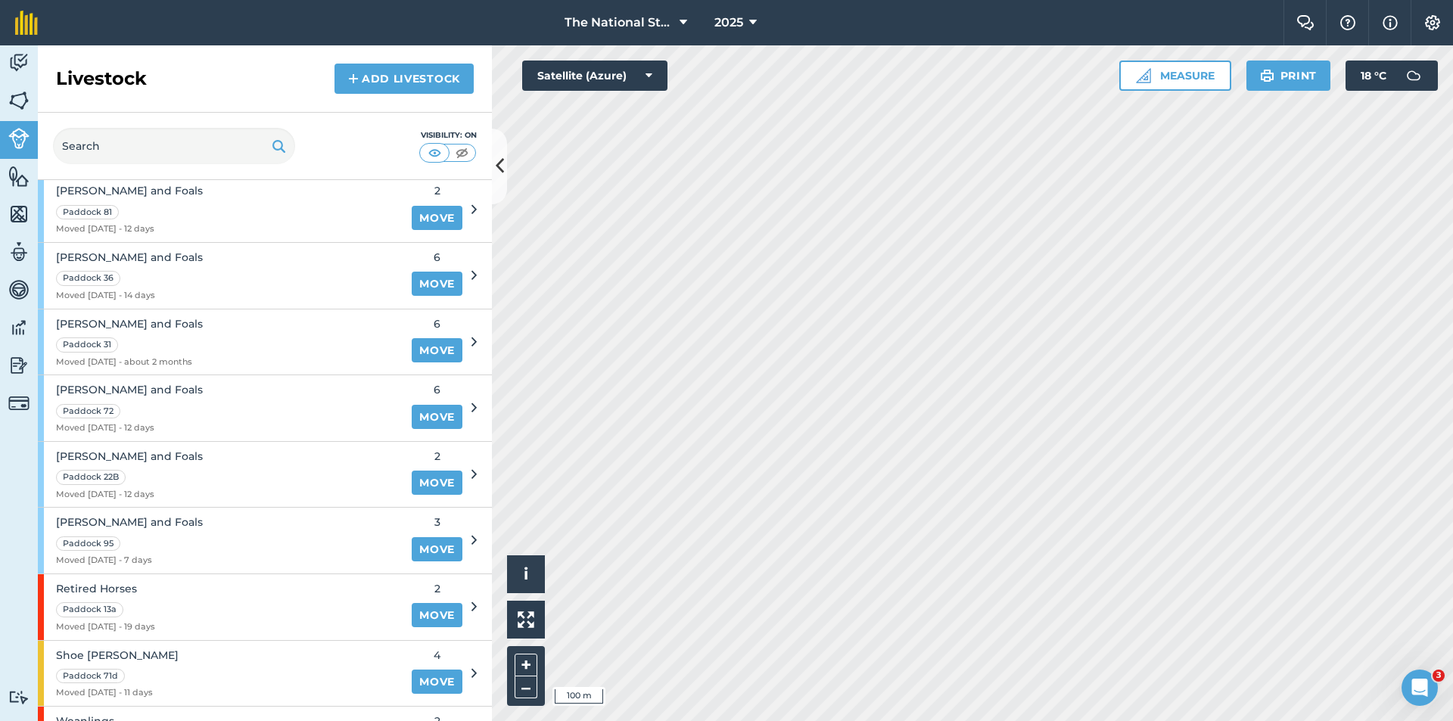
scroll to position [1537, 0]
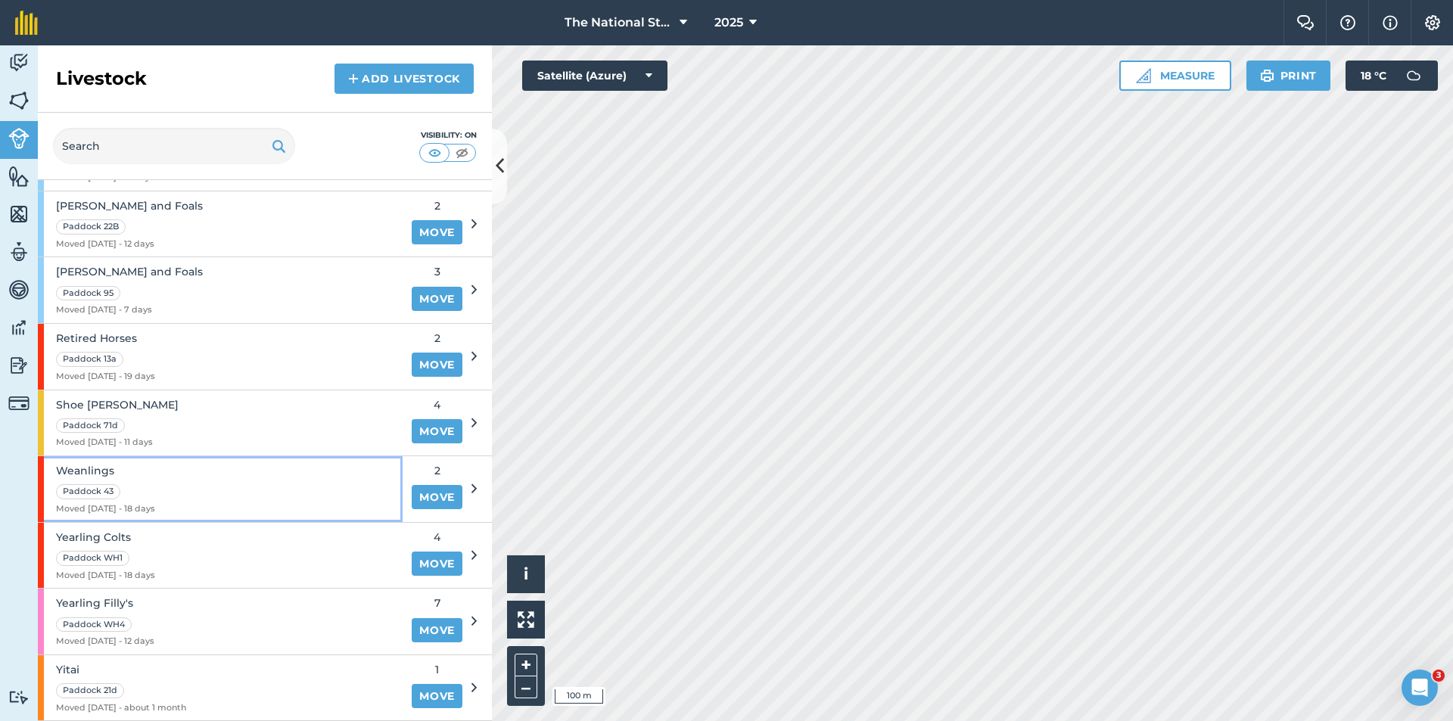
click at [201, 480] on div "Weanlings Paddock 43 Moved [DATE] - 18 days" at bounding box center [220, 489] width 365 height 66
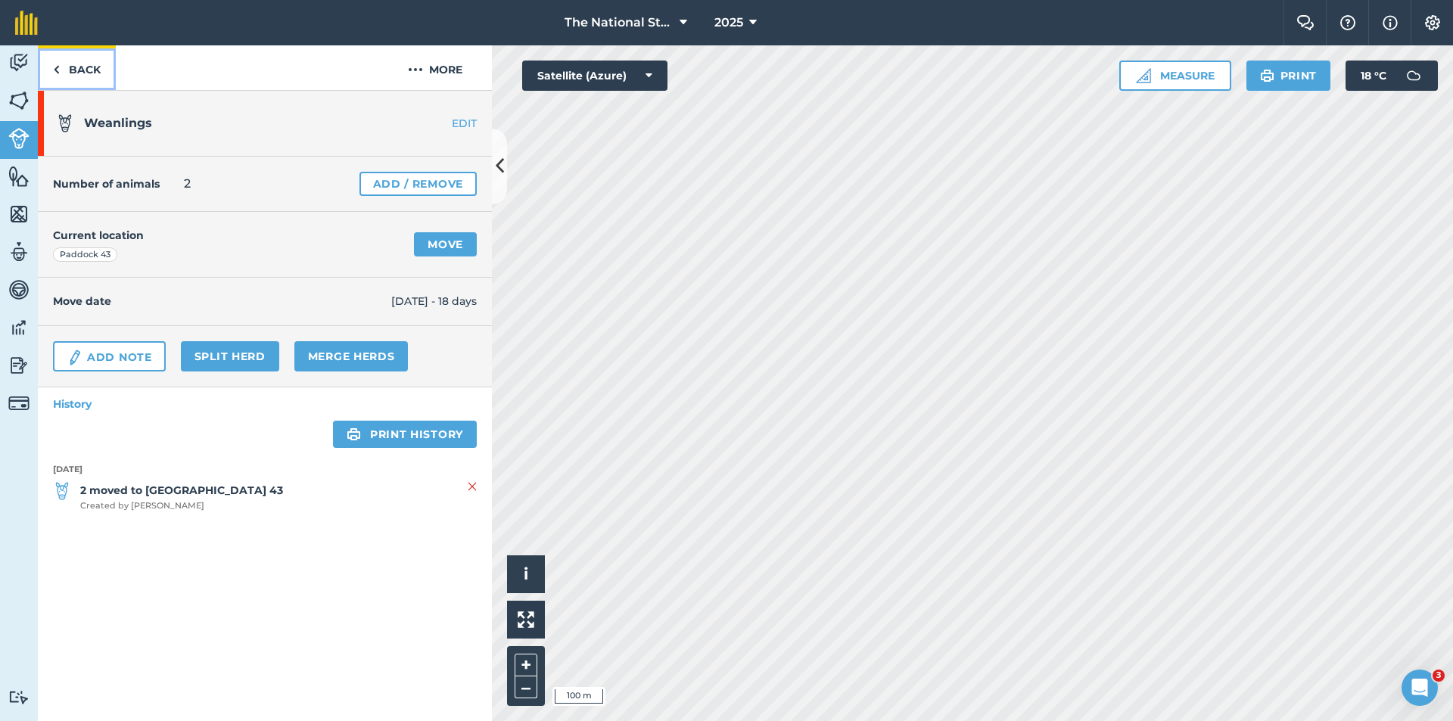
click at [98, 81] on link "Back" at bounding box center [77, 67] width 78 height 45
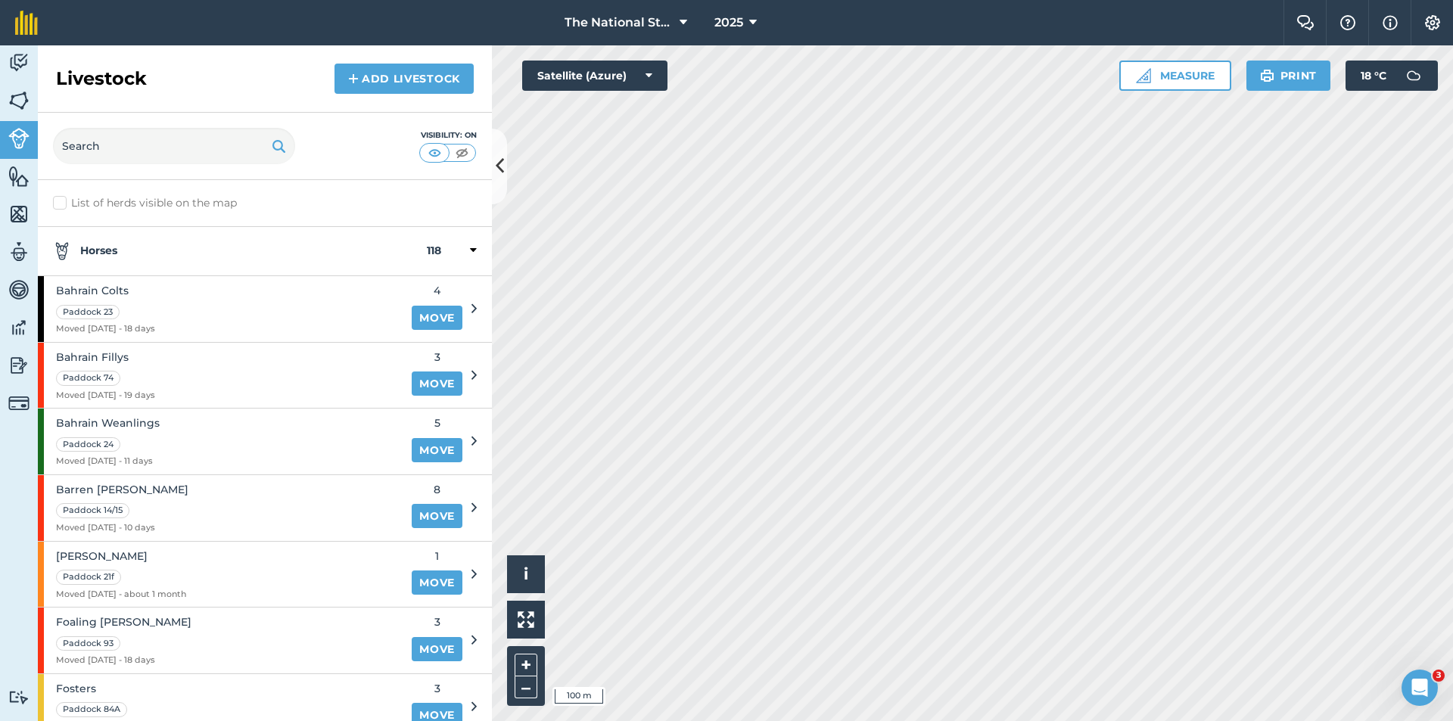
scroll to position [1537, 0]
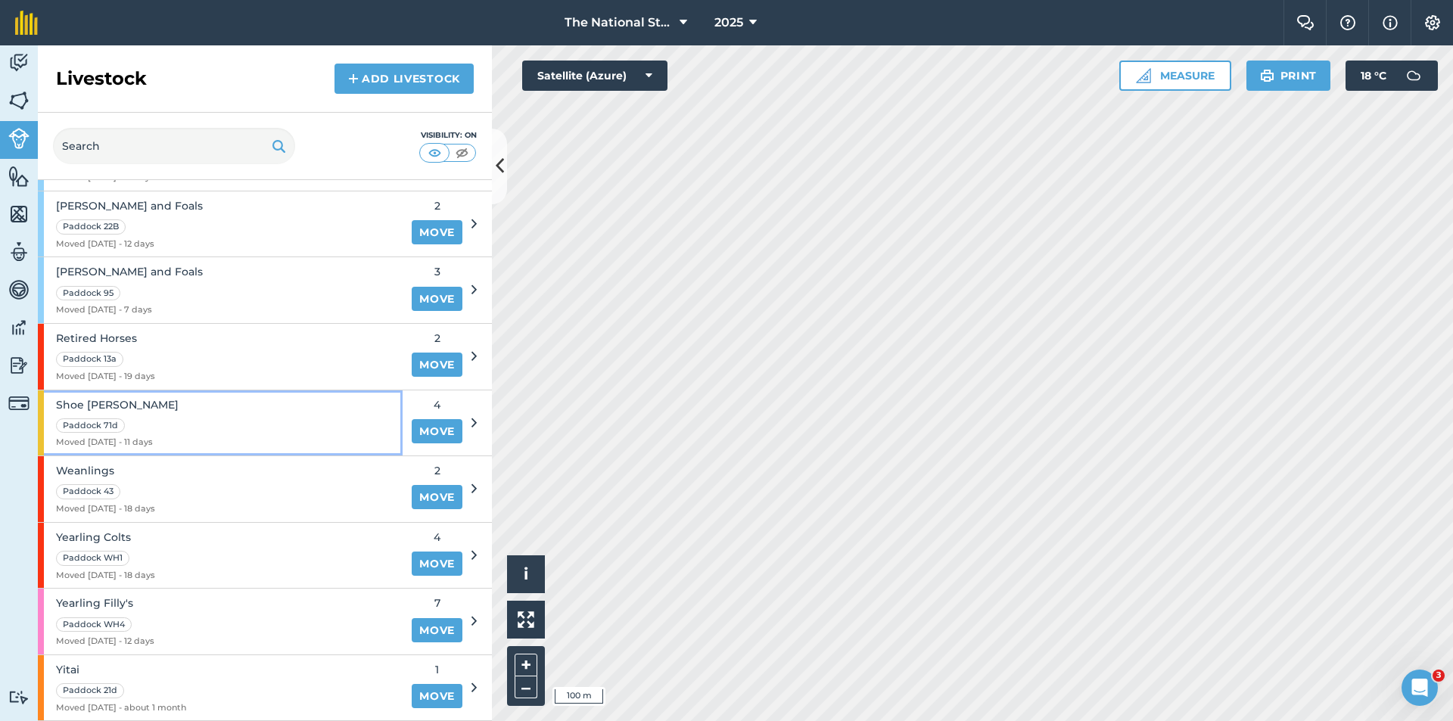
click at [204, 426] on div "Shoe [PERSON_NAME] [PERSON_NAME] 71d Moved [DATE] - 11 days" at bounding box center [220, 424] width 365 height 66
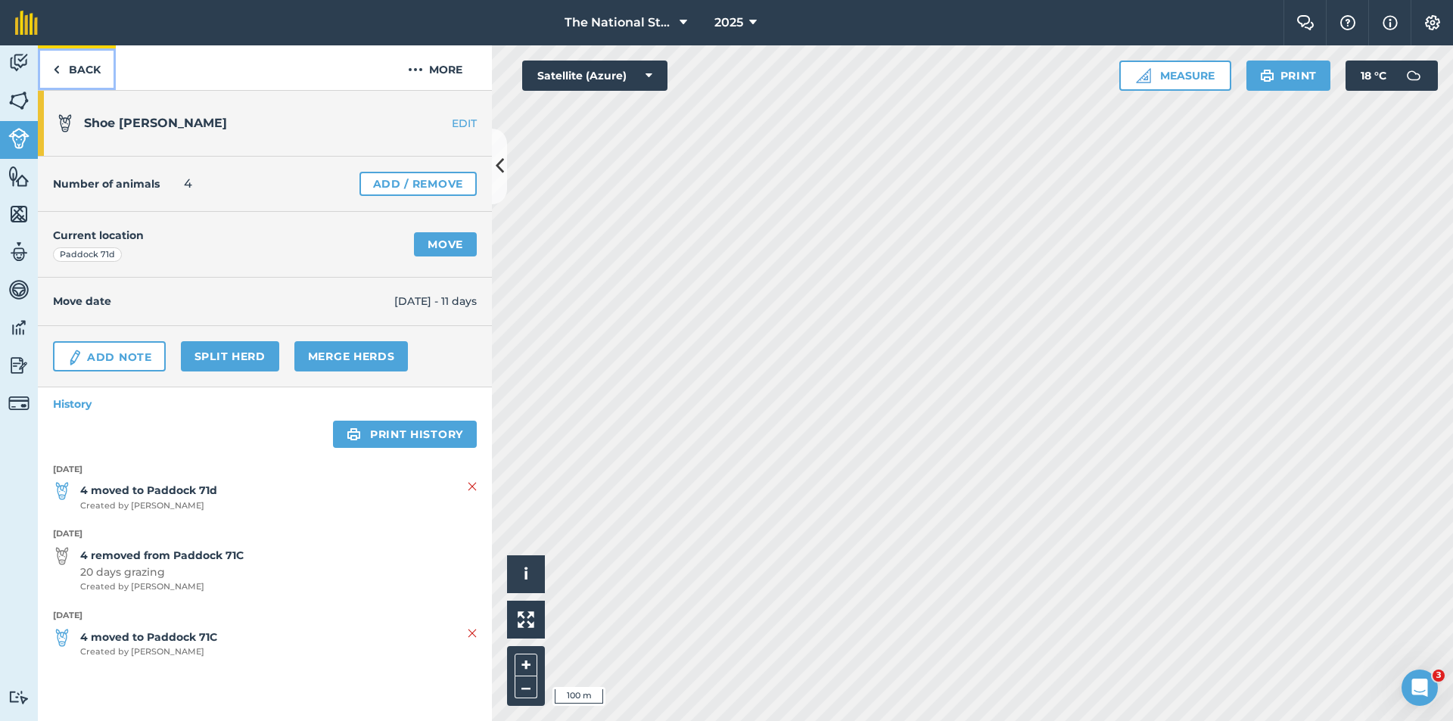
click at [86, 80] on link "Back" at bounding box center [77, 67] width 78 height 45
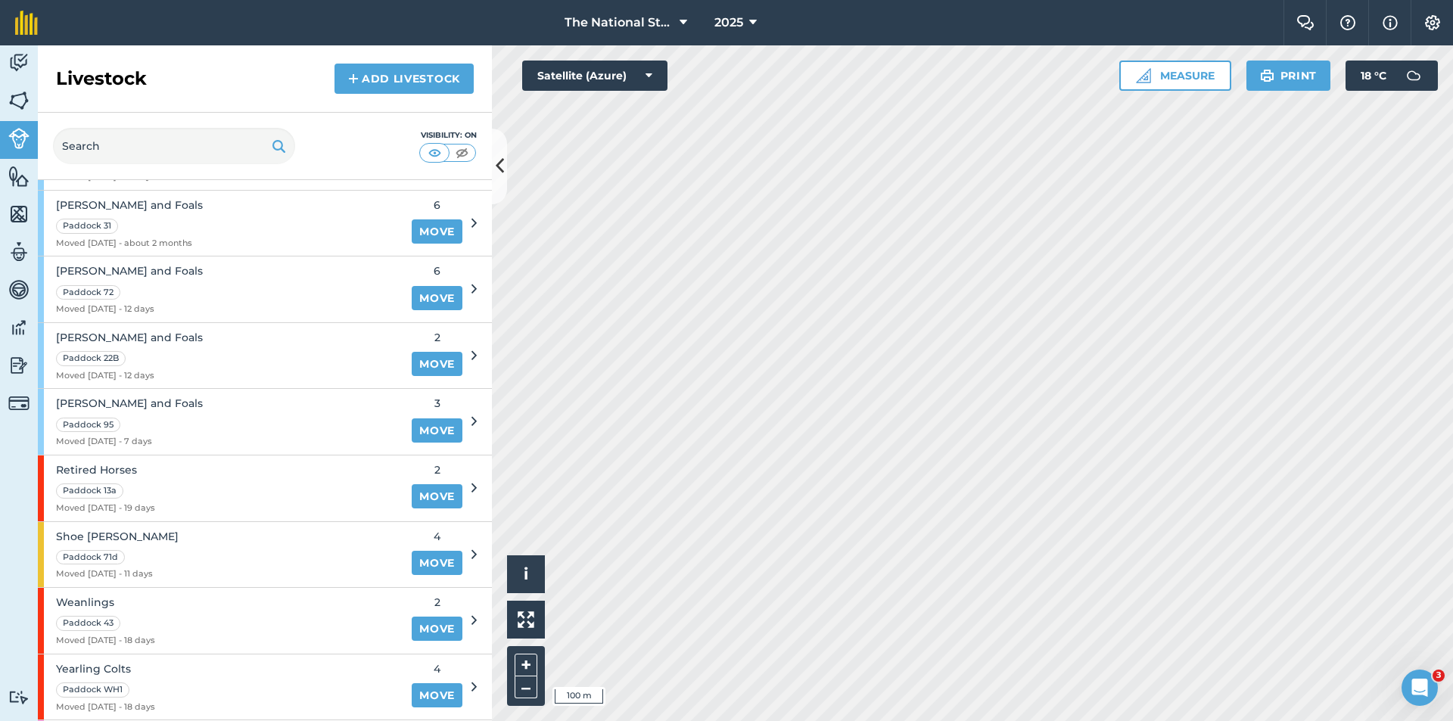
scroll to position [1396, 0]
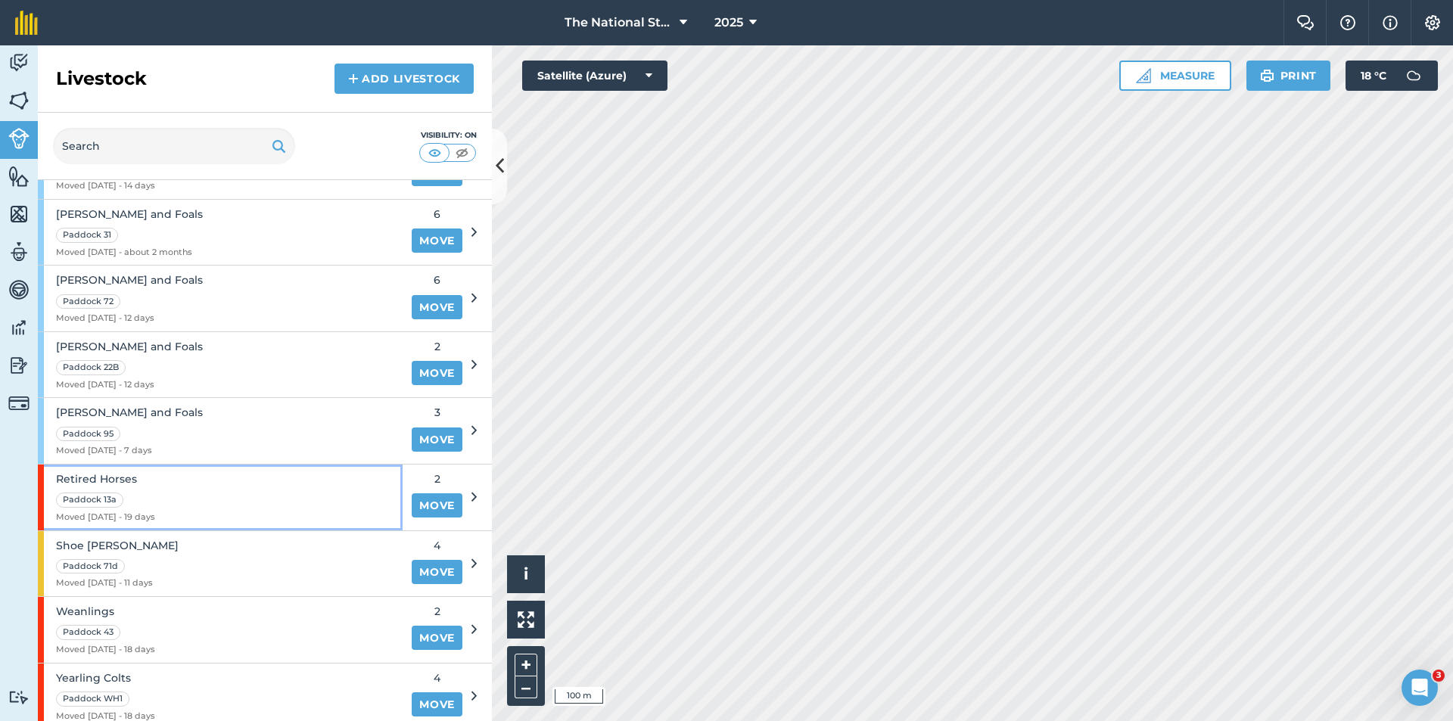
click at [234, 484] on div "Retired Horses Paddock 13a Moved [DATE] - 19 days" at bounding box center [220, 498] width 365 height 66
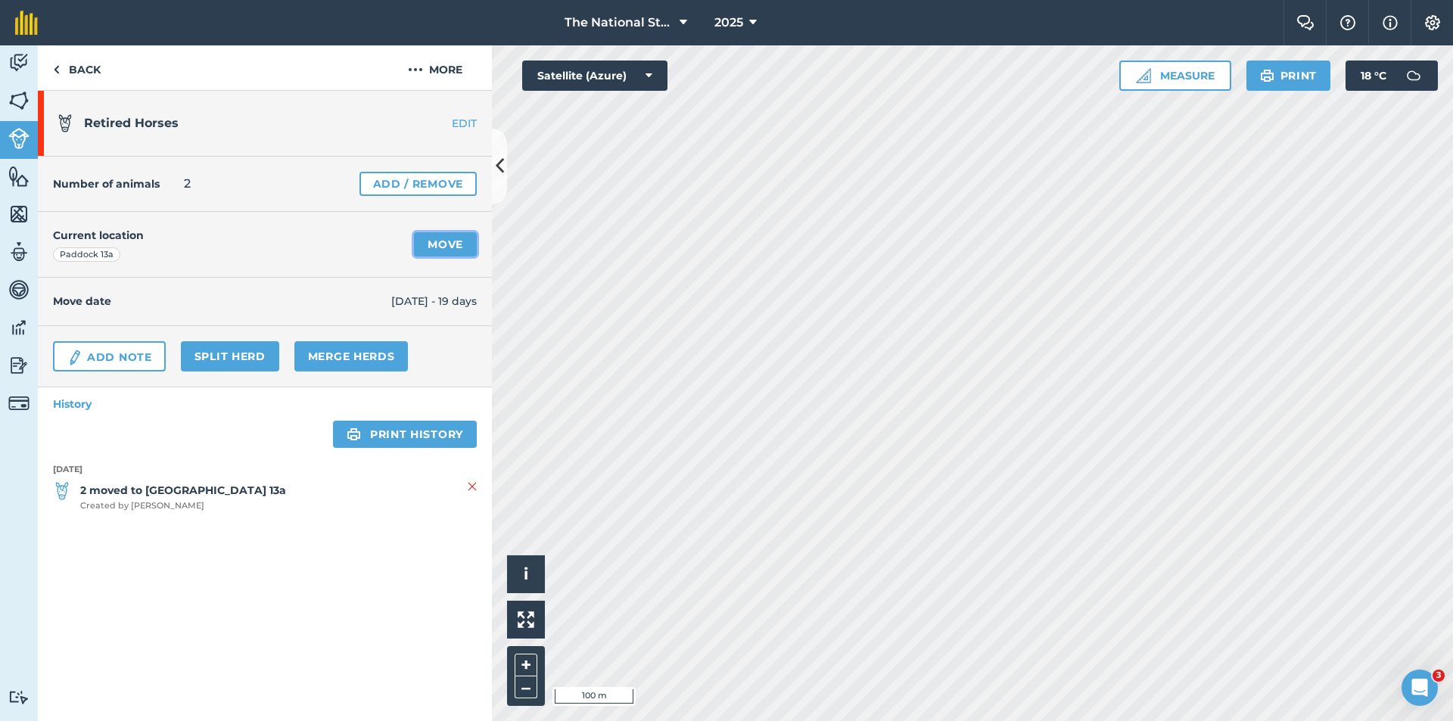
click at [458, 241] on link "Move" at bounding box center [445, 244] width 63 height 24
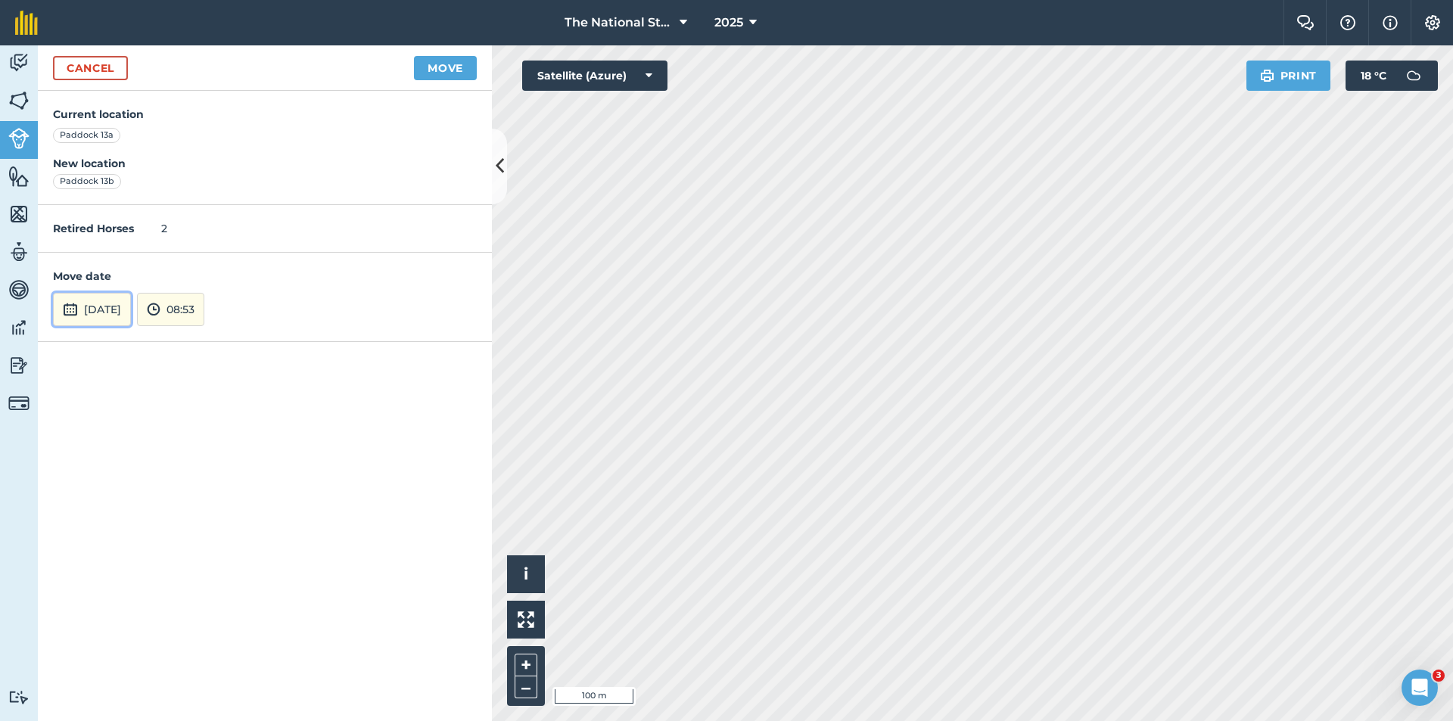
click at [100, 304] on button "[DATE]" at bounding box center [92, 309] width 78 height 33
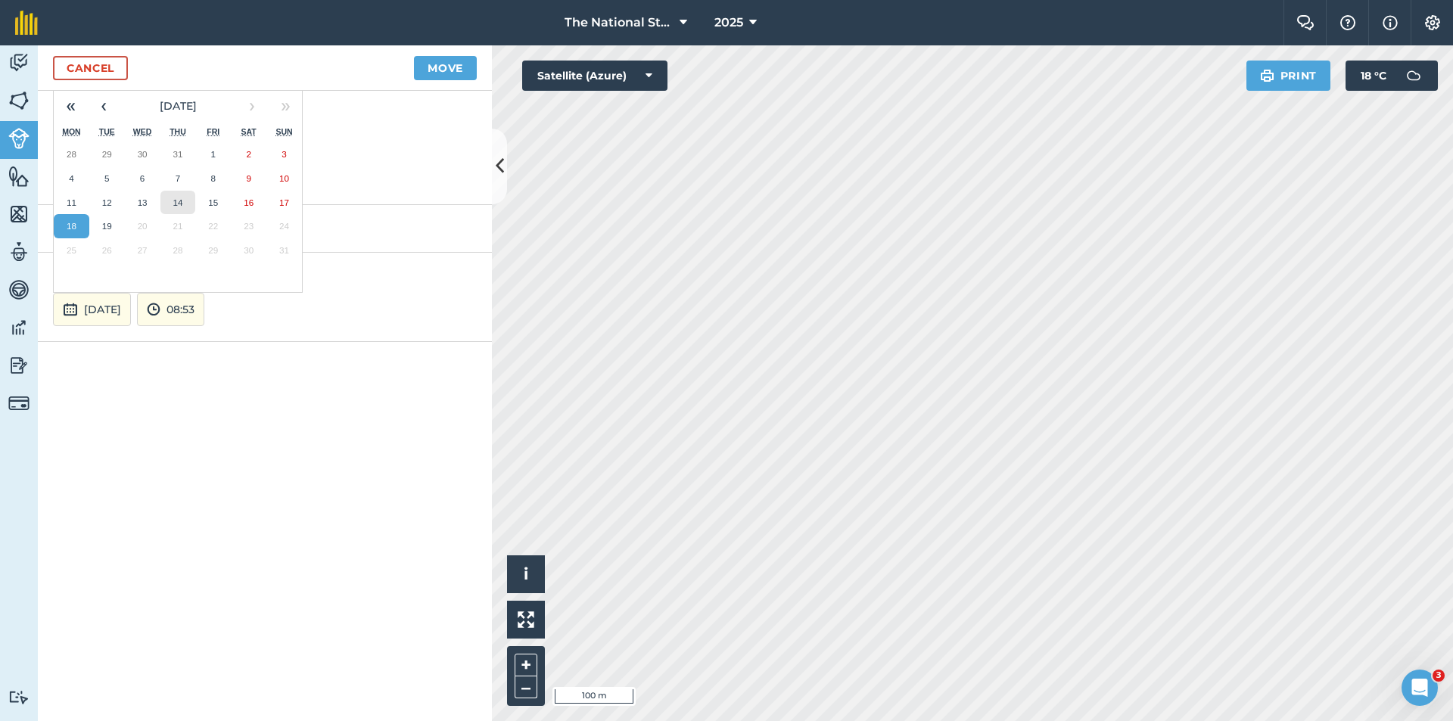
click at [165, 204] on button "14" at bounding box center [178, 203] width 36 height 24
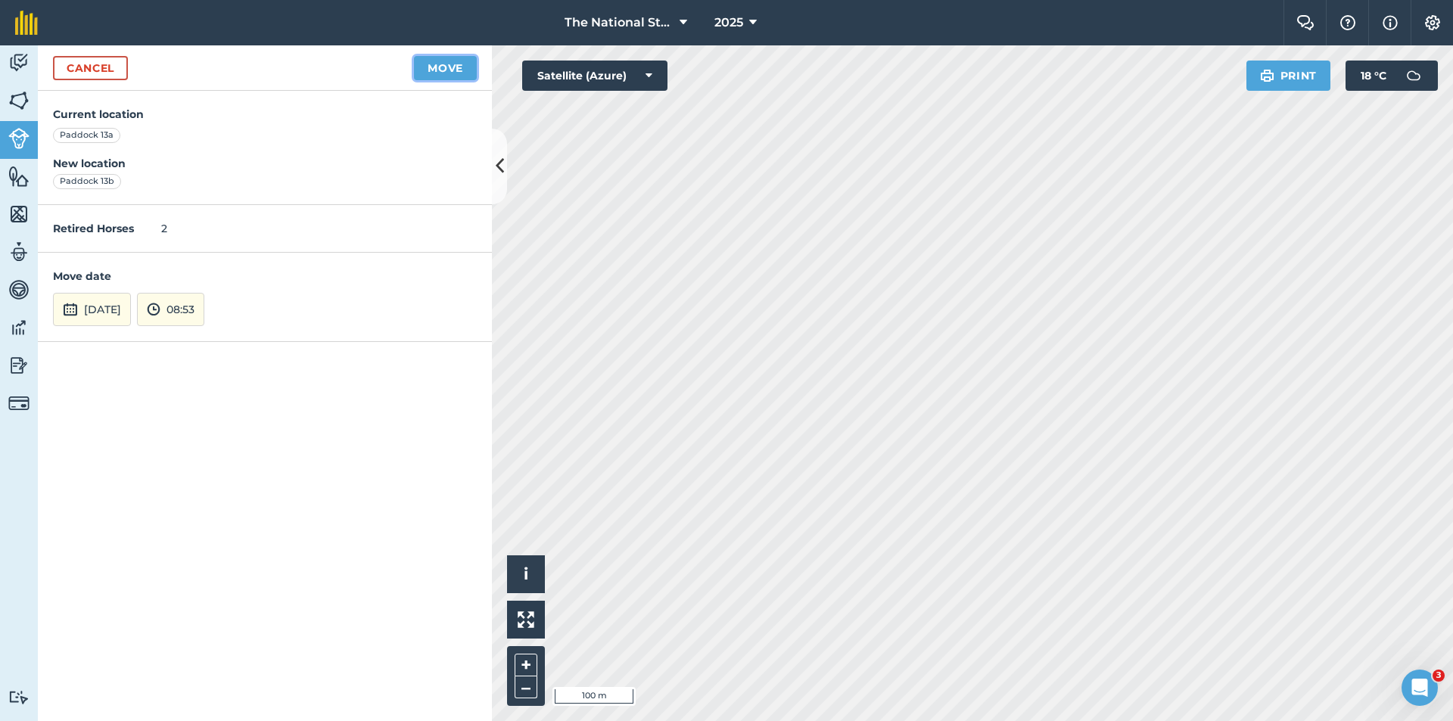
click at [433, 74] on button "Move" at bounding box center [445, 68] width 63 height 24
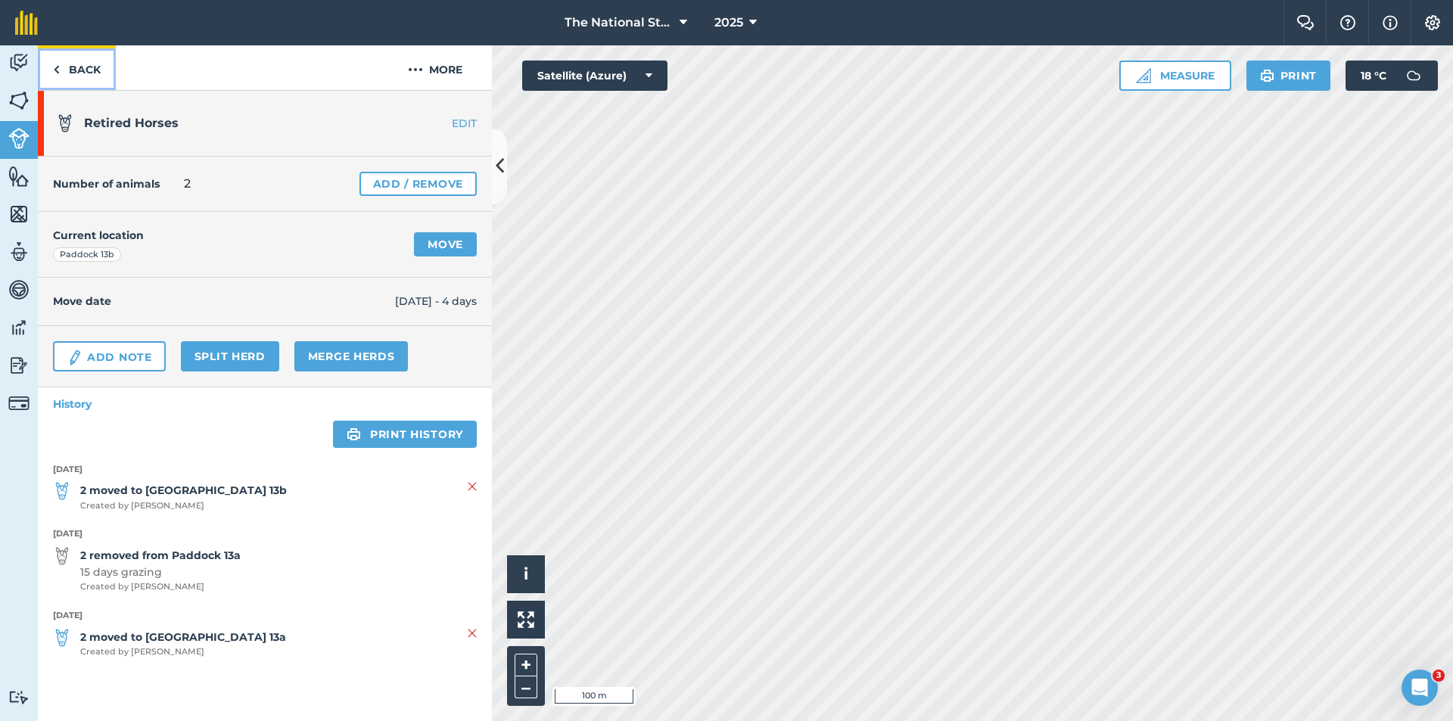
click at [79, 69] on link "Back" at bounding box center [77, 67] width 78 height 45
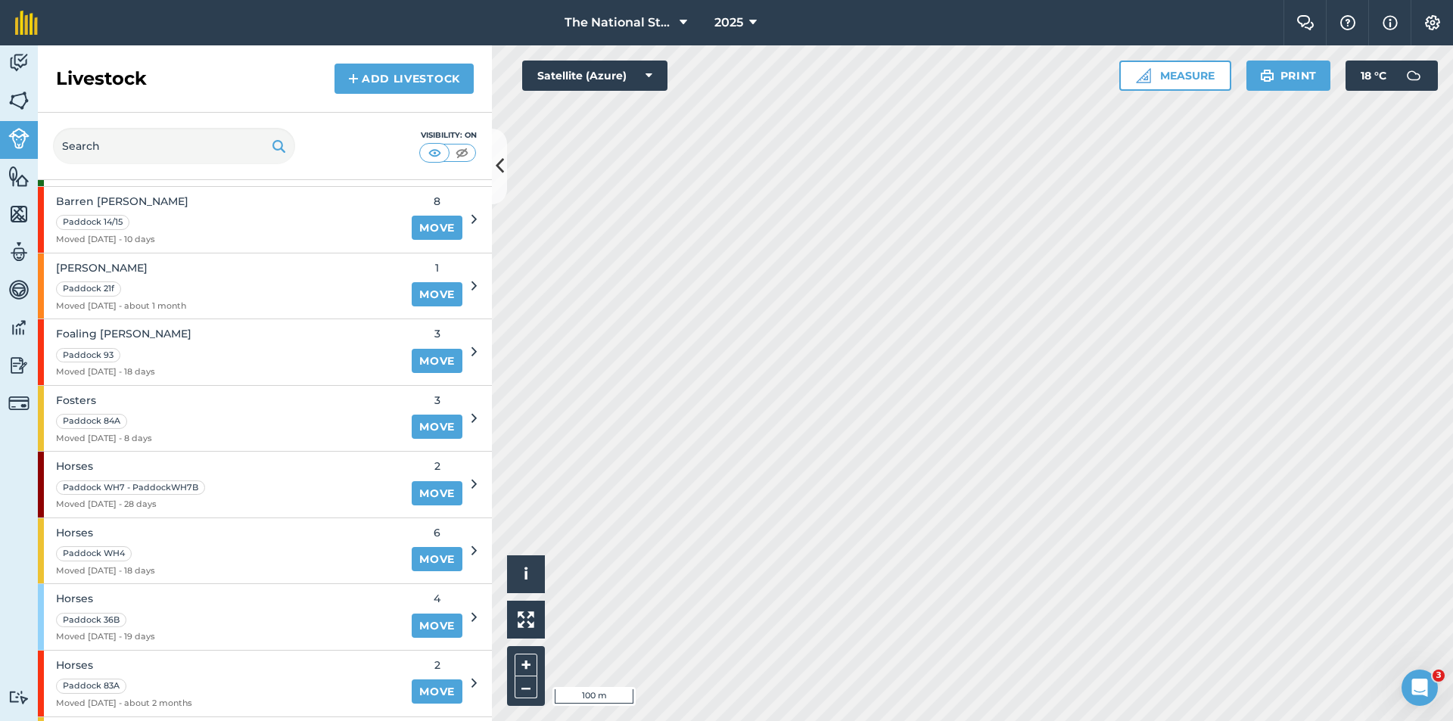
scroll to position [530, 0]
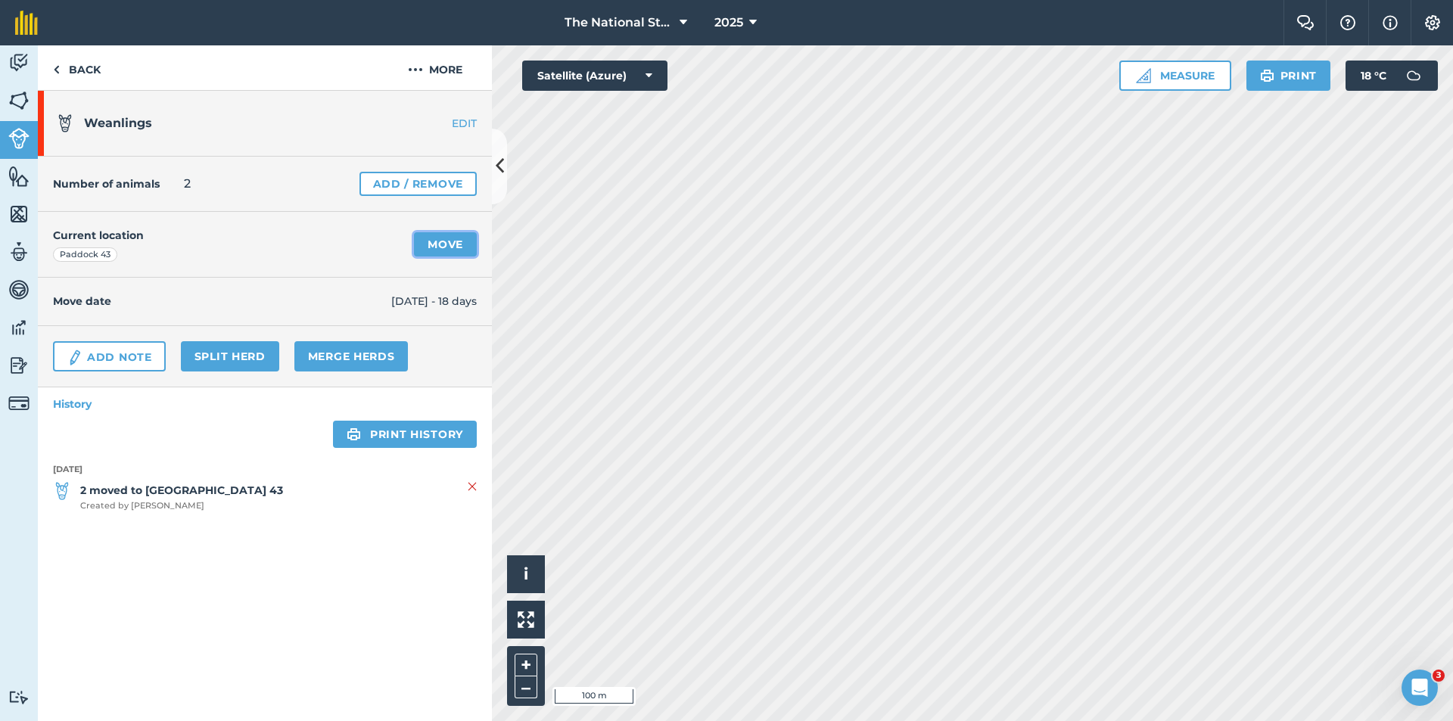
click at [447, 248] on link "Move" at bounding box center [445, 244] width 63 height 24
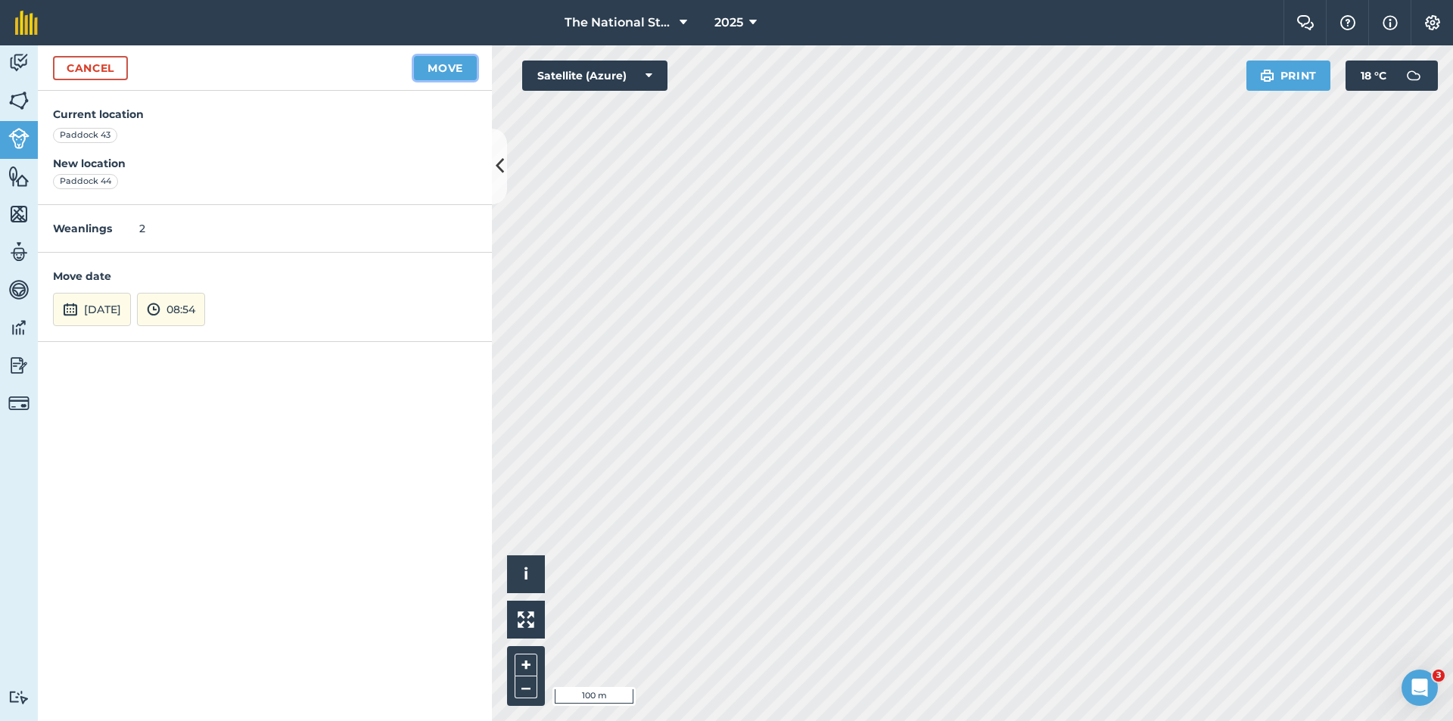
click at [440, 74] on button "Move" at bounding box center [445, 68] width 63 height 24
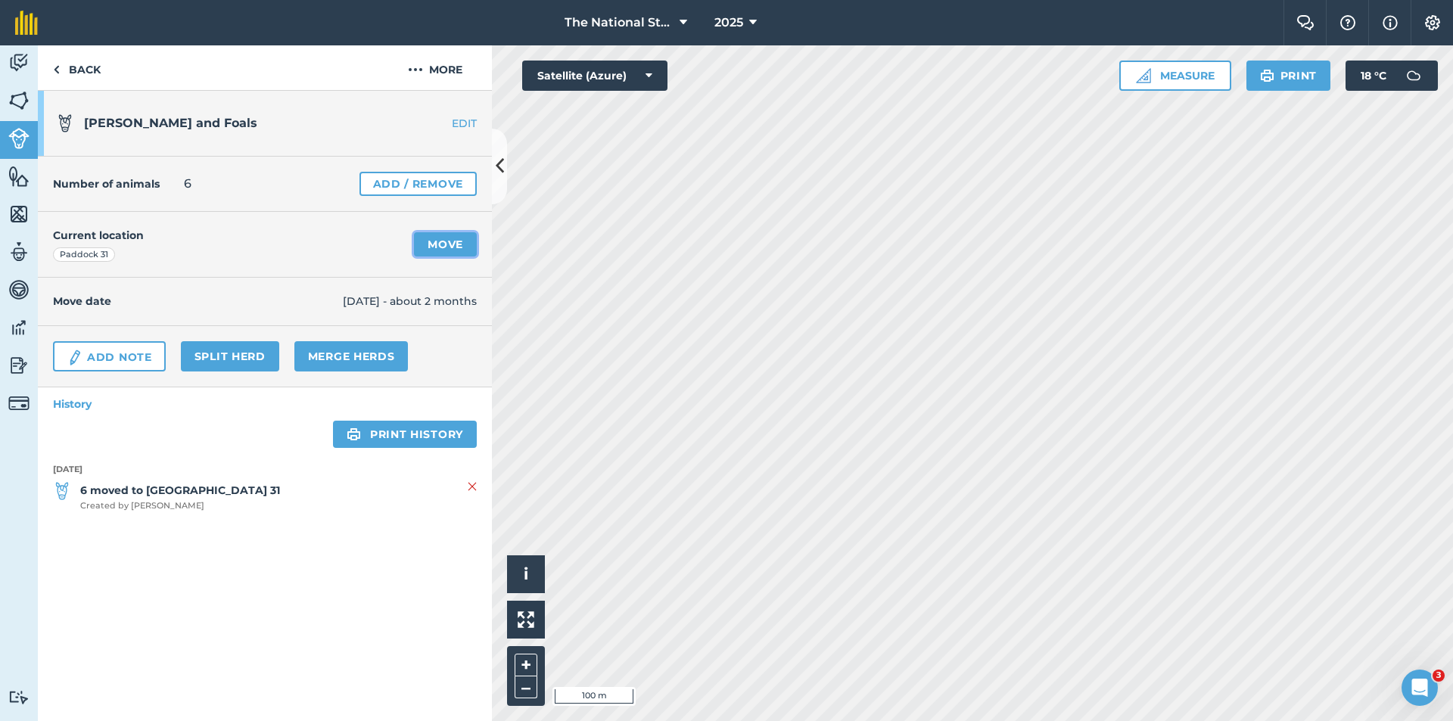
click at [469, 251] on link "Move" at bounding box center [445, 244] width 63 height 24
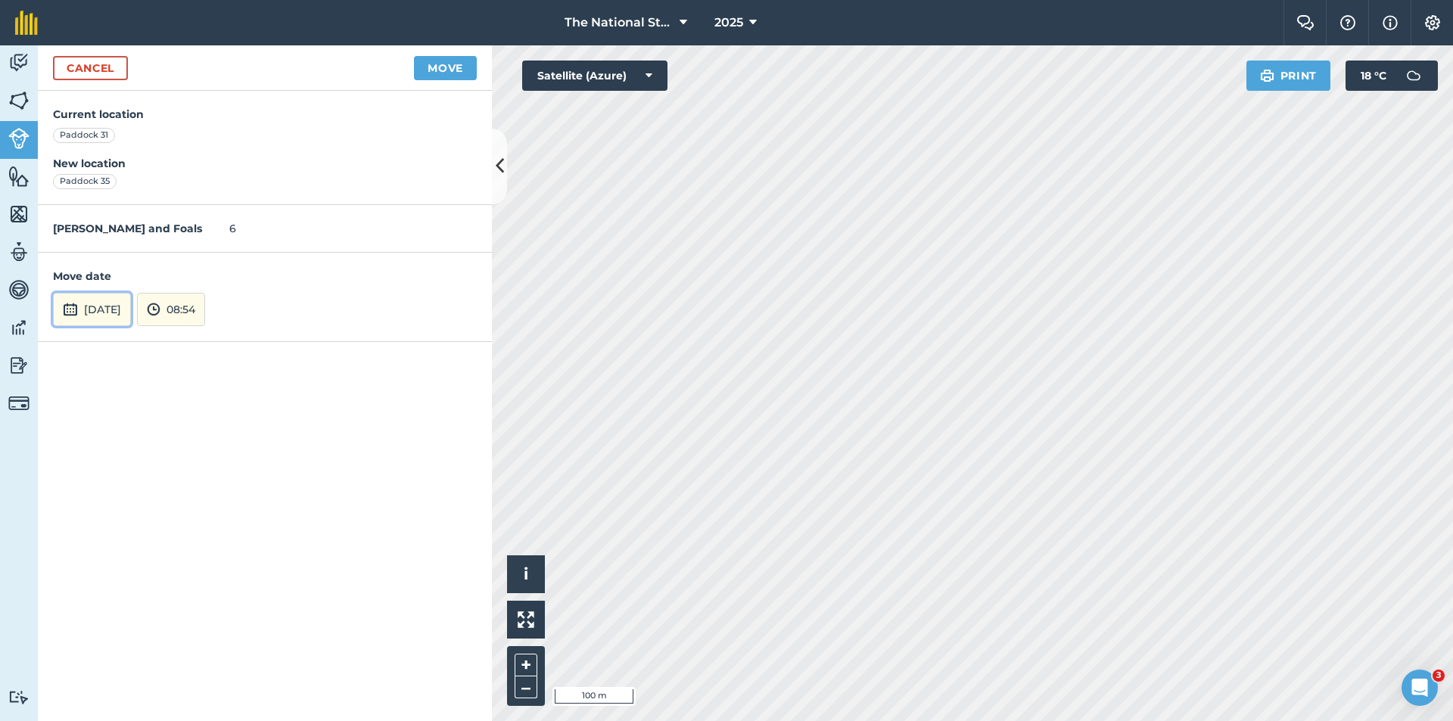
click at [131, 304] on button "[DATE]" at bounding box center [92, 309] width 78 height 33
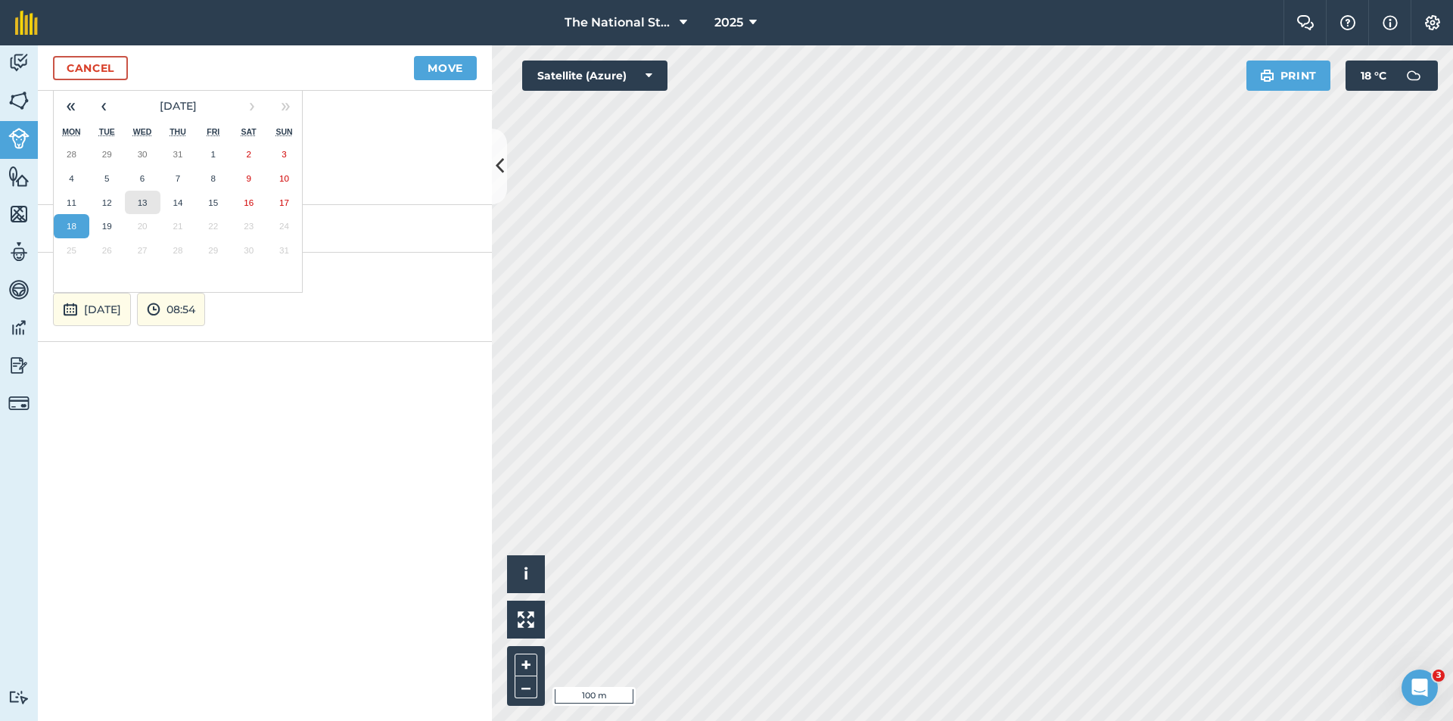
click at [153, 202] on button "13" at bounding box center [143, 203] width 36 height 24
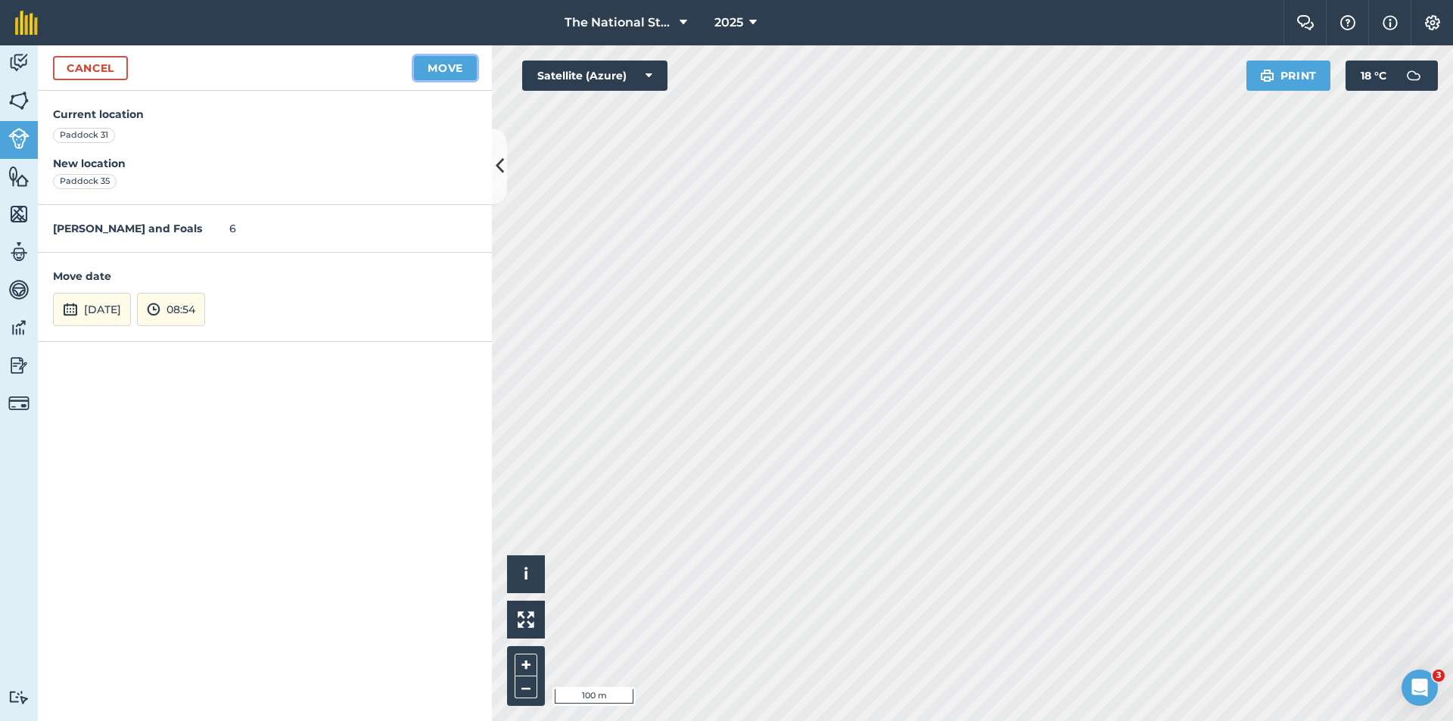
click at [436, 68] on button "Move" at bounding box center [445, 68] width 63 height 24
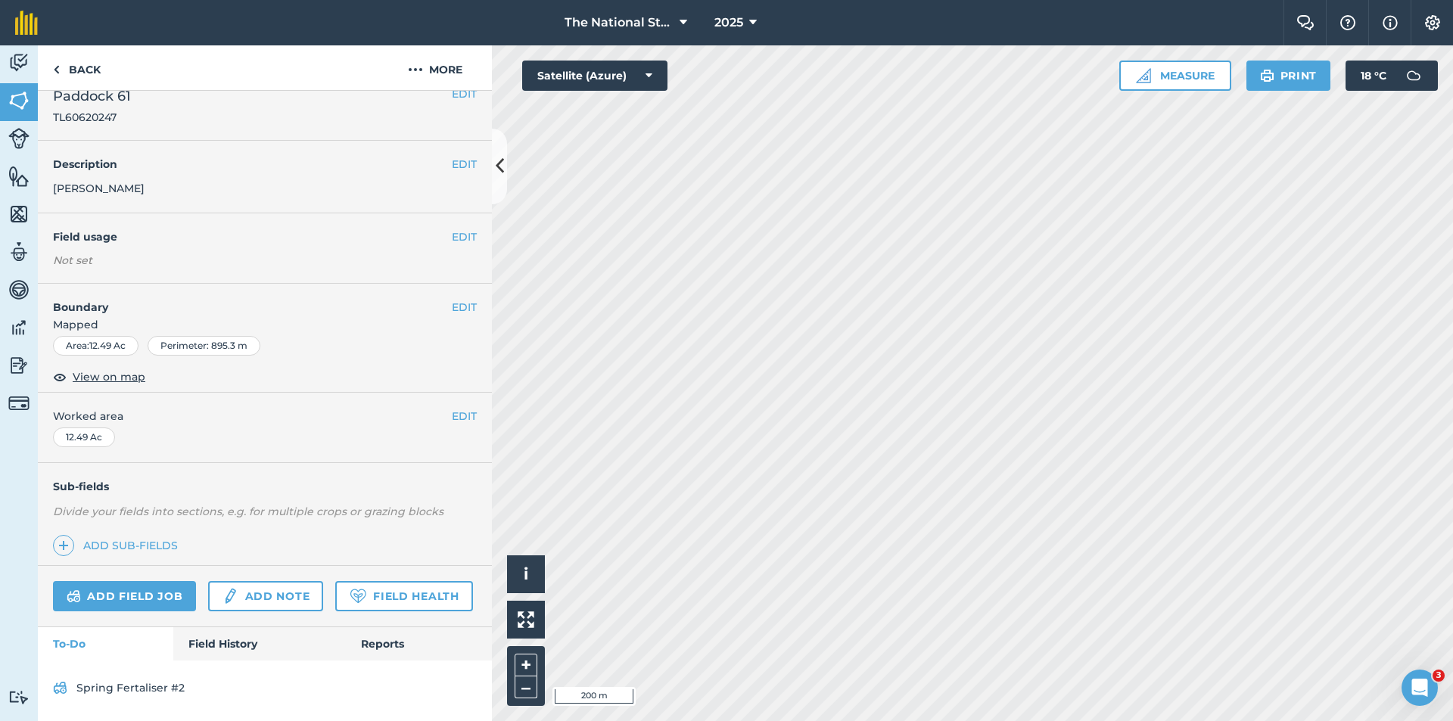
scroll to position [63, 0]
click at [213, 644] on link "Field History" at bounding box center [259, 643] width 172 height 33
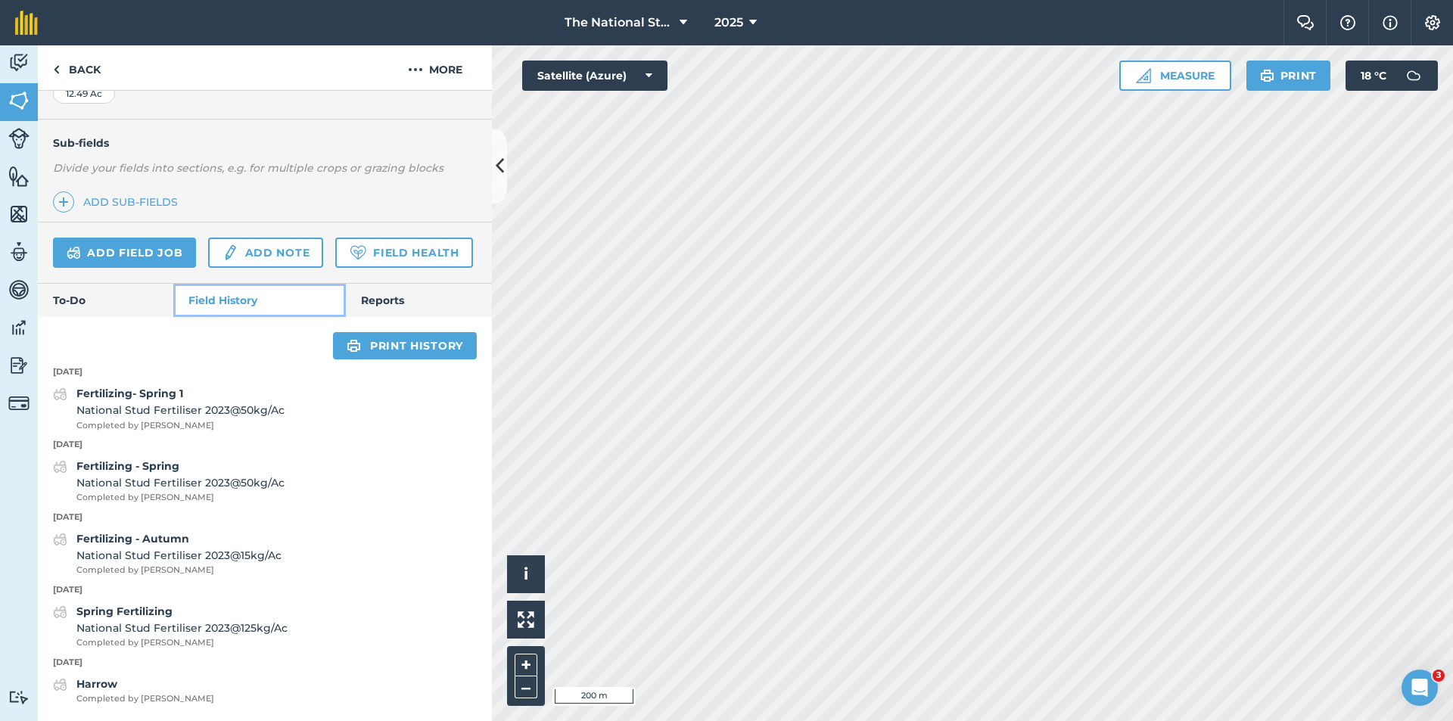
scroll to position [406, 0]
click at [405, 293] on link "Reports" at bounding box center [419, 300] width 146 height 33
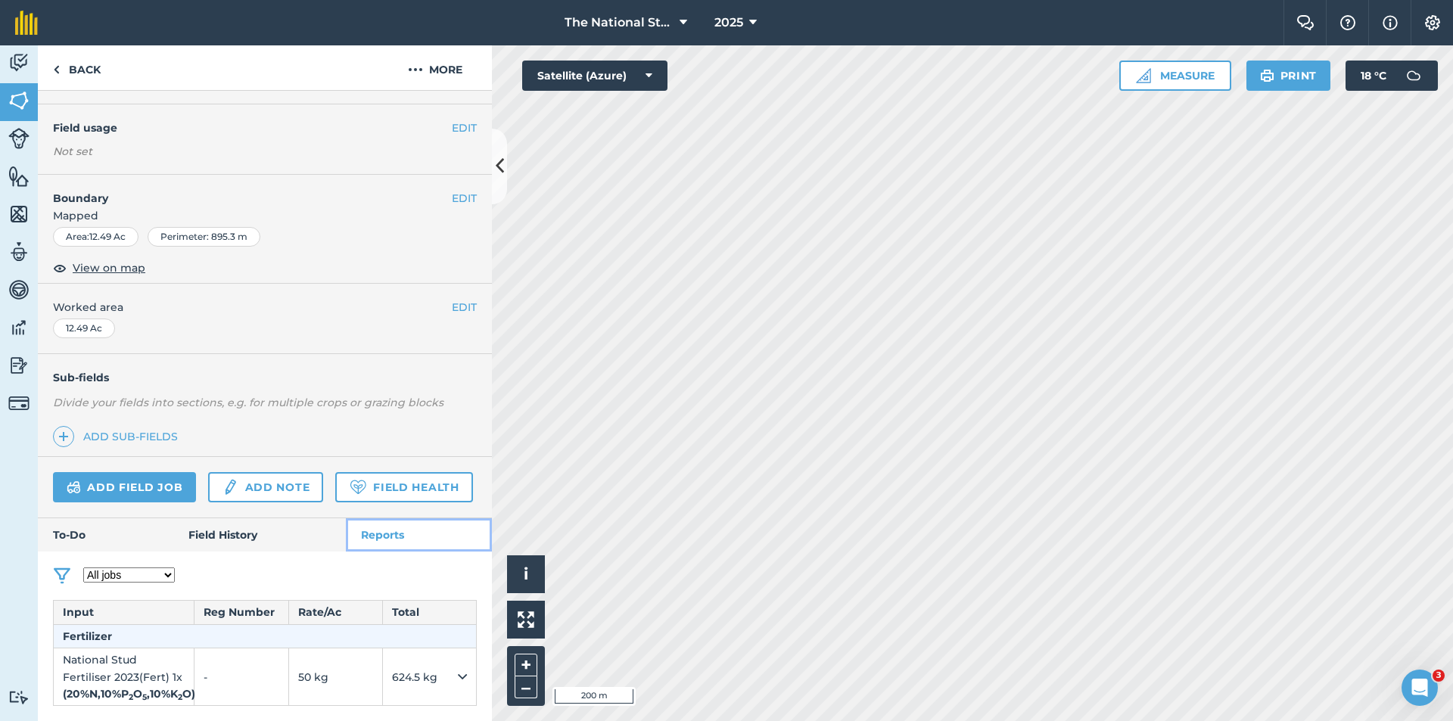
scroll to position [189, 0]
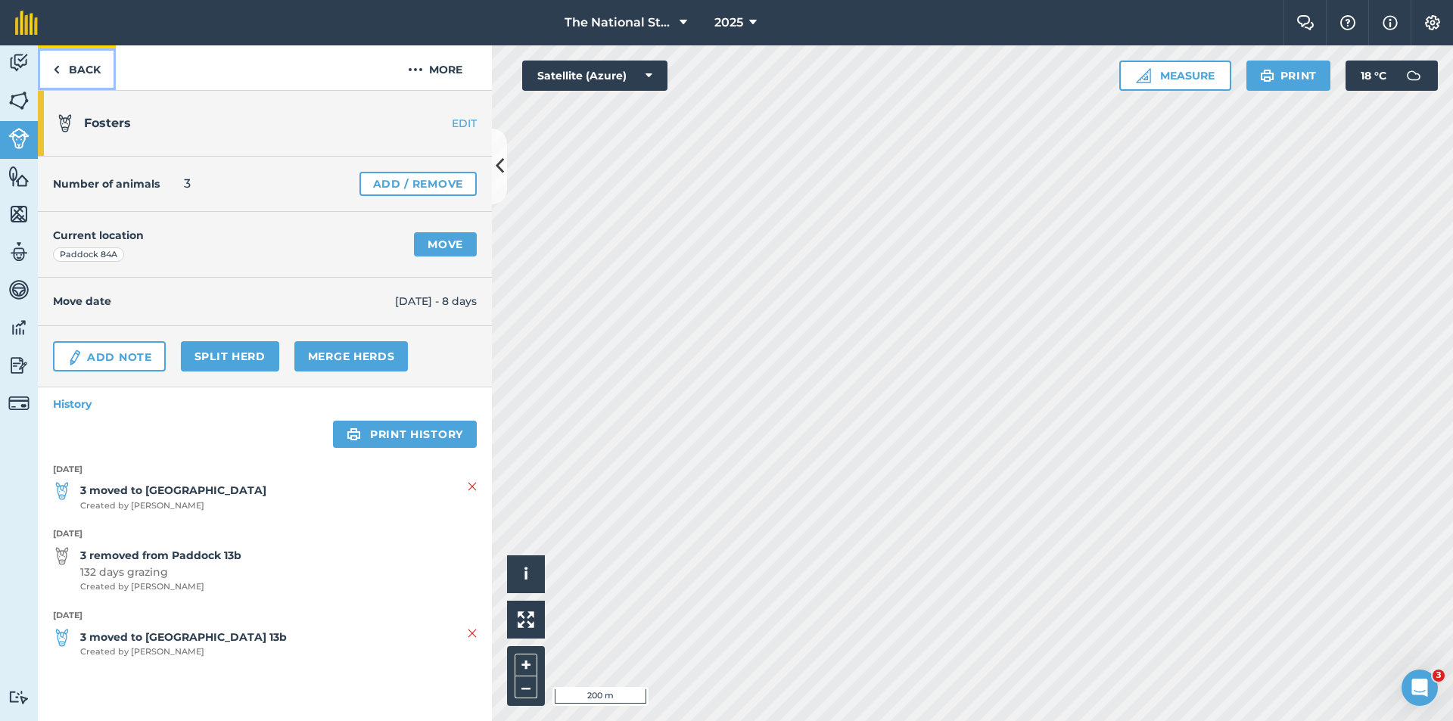
click at [88, 71] on link "Back" at bounding box center [77, 67] width 78 height 45
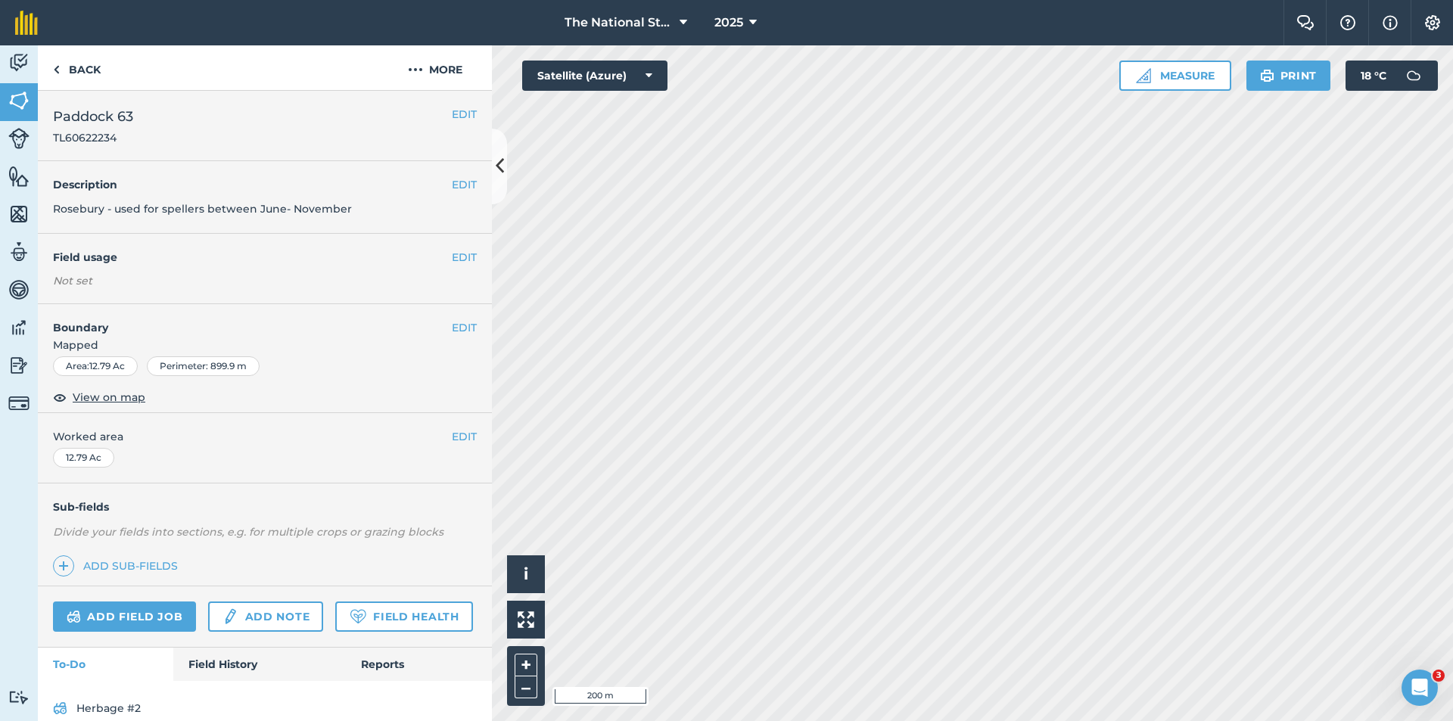
click at [1411, 696] on div "Open Intercom Messenger" at bounding box center [1420, 688] width 50 height 50
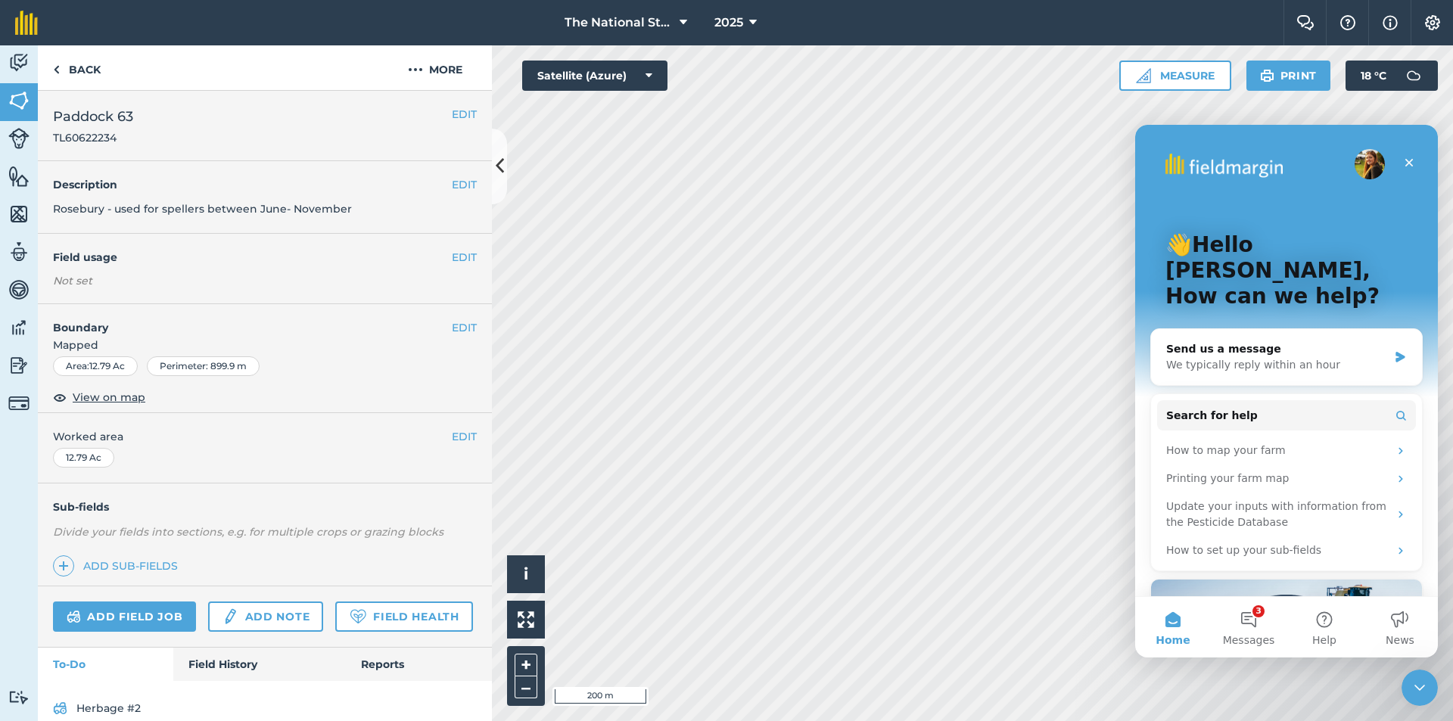
click at [1415, 693] on icon "Close Intercom Messenger" at bounding box center [1420, 688] width 18 height 18
